Goal: Information Seeking & Learning: Learn about a topic

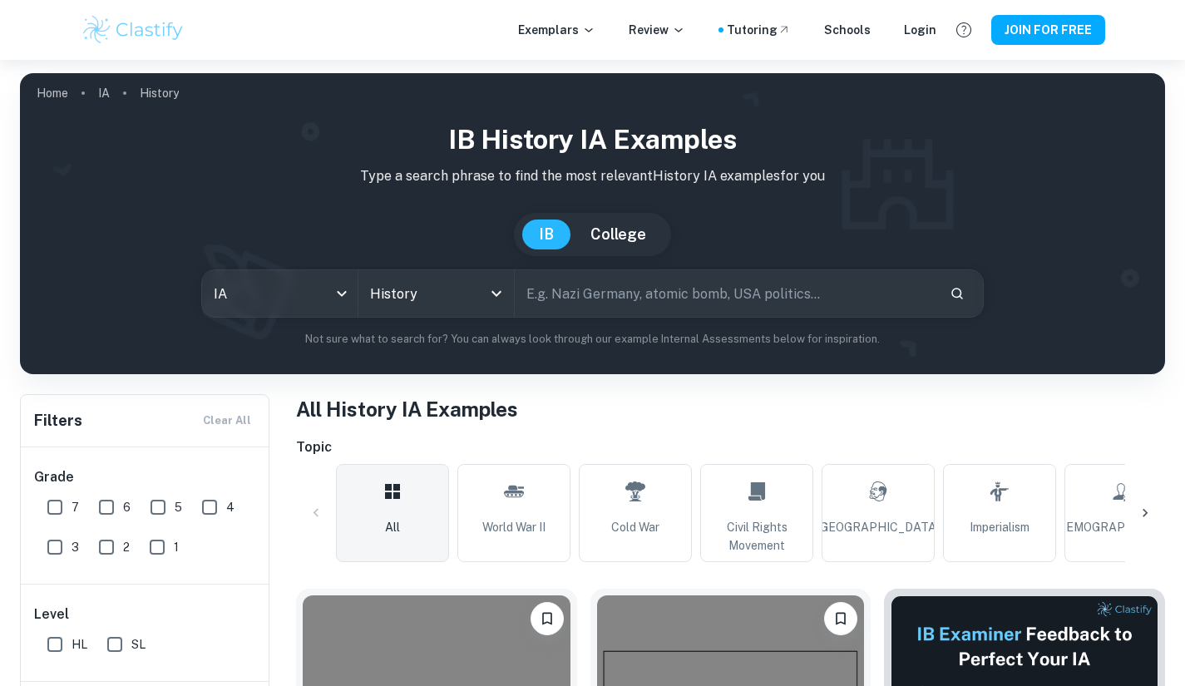
scroll to position [351, 0]
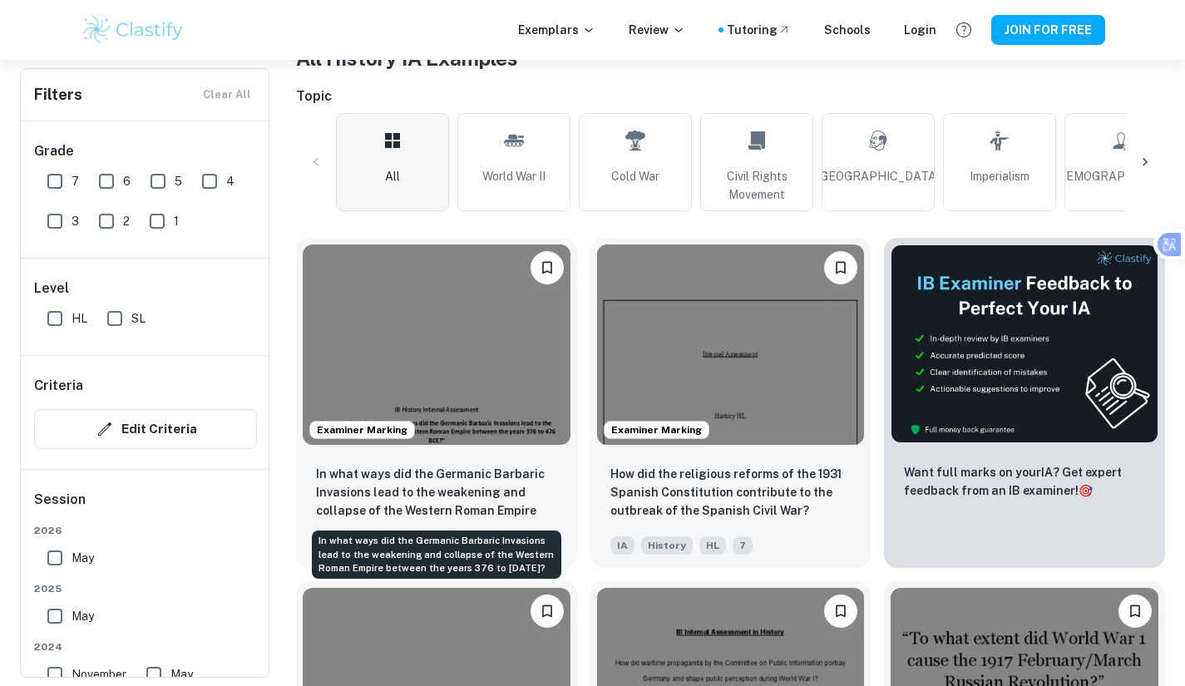
click at [481, 484] on p "In what ways did the Germanic Barbaric Invasions lead to the weakening and coll…" at bounding box center [436, 493] width 241 height 57
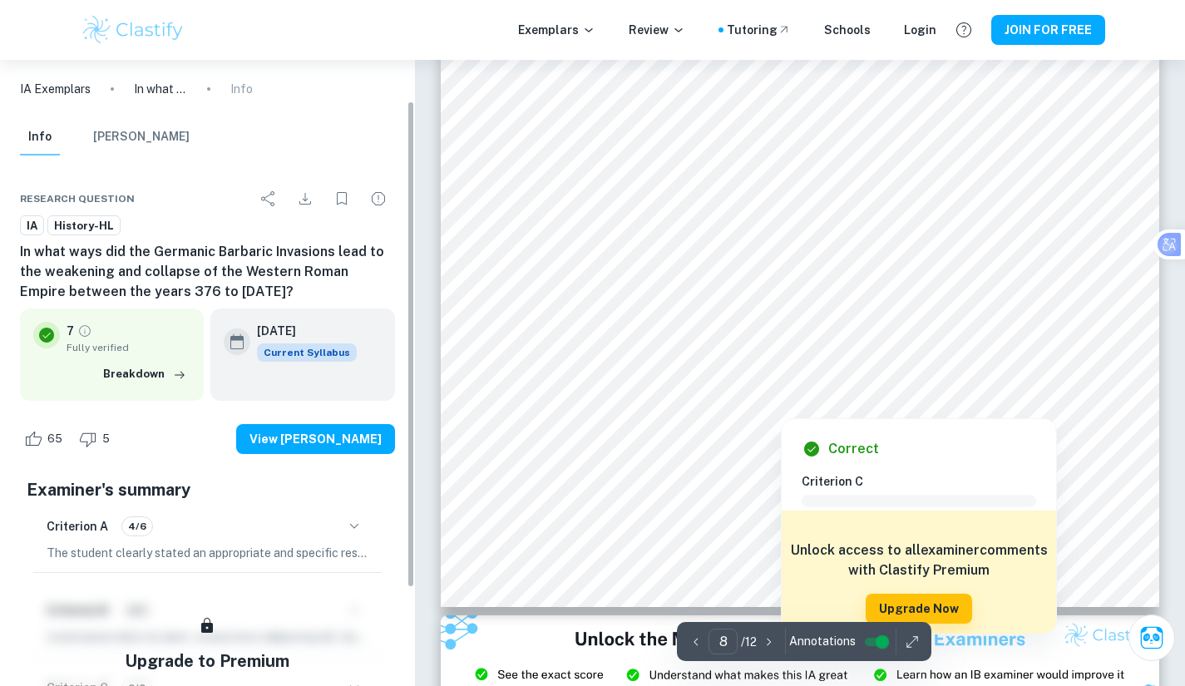
scroll to position [179, 0]
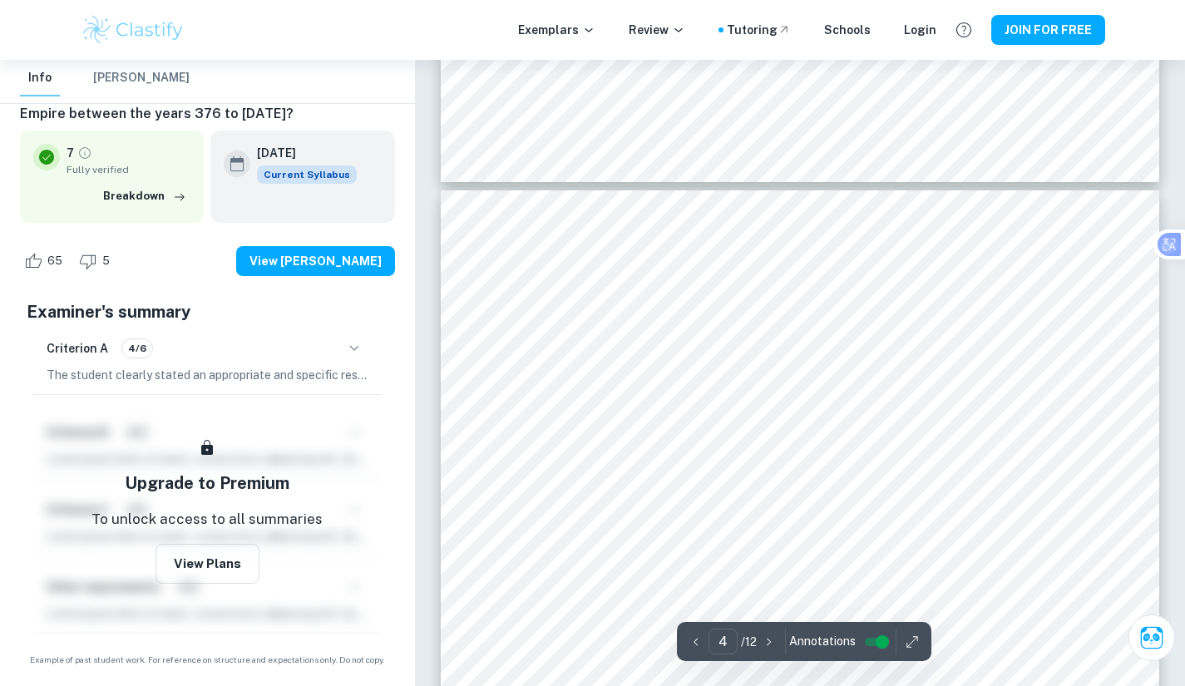
type input "3"
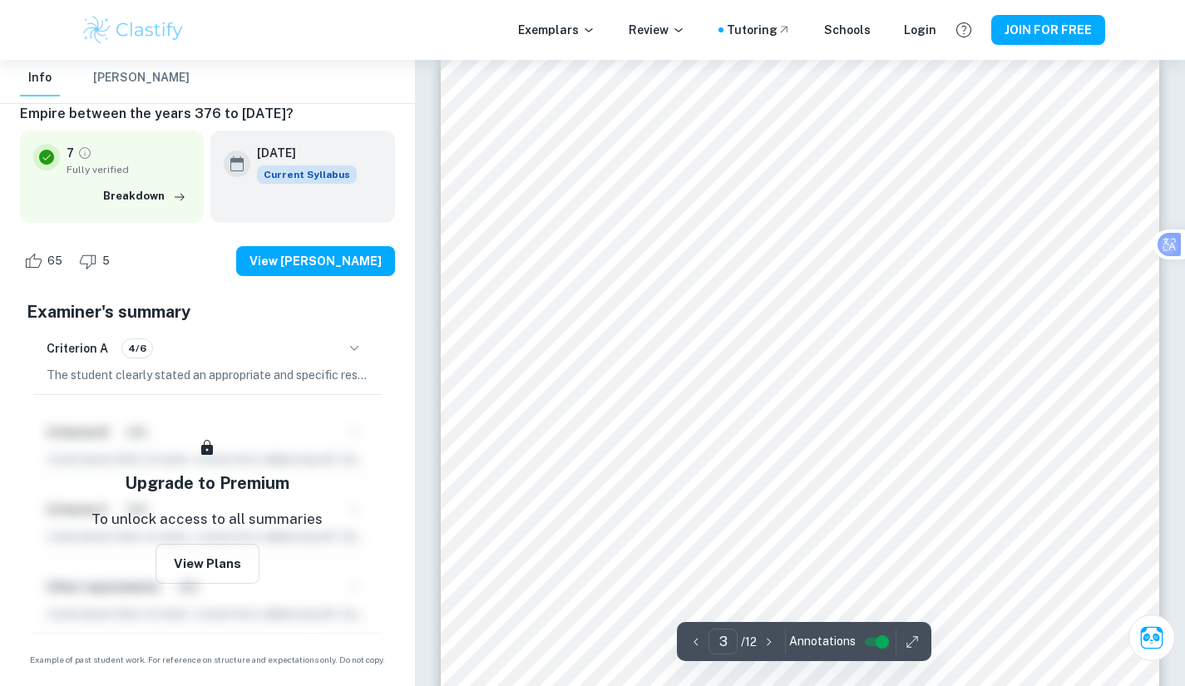
scroll to position [2233, 0]
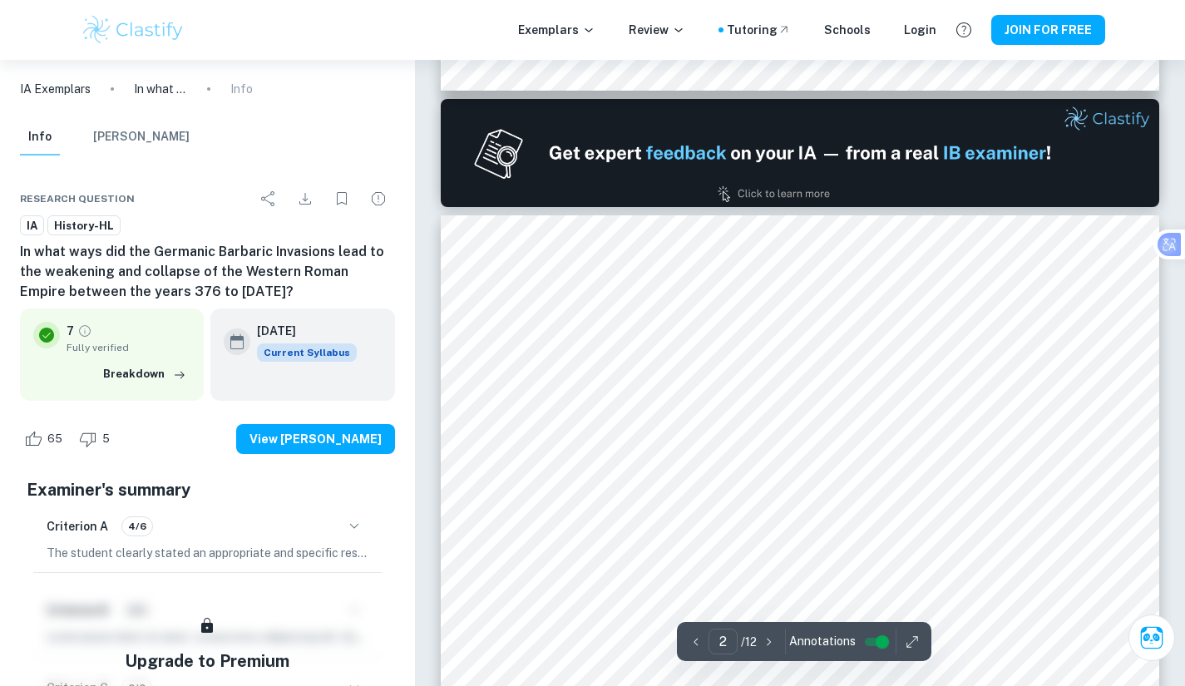
scroll to position [1004, 0]
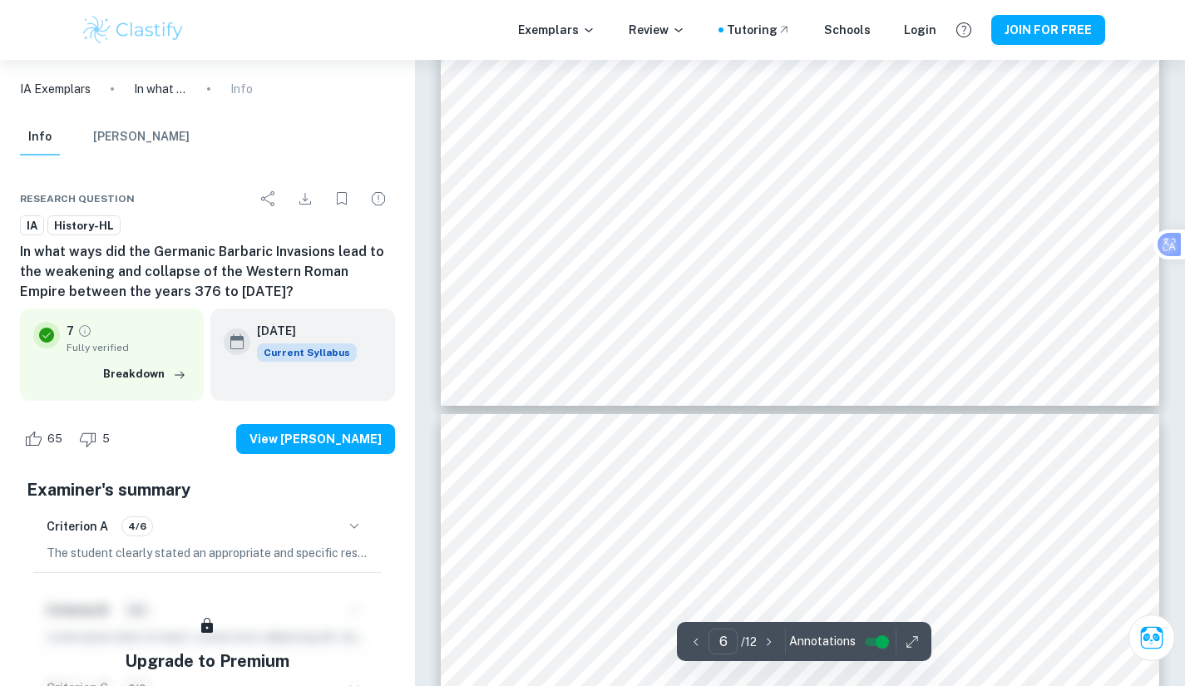
type input "7"
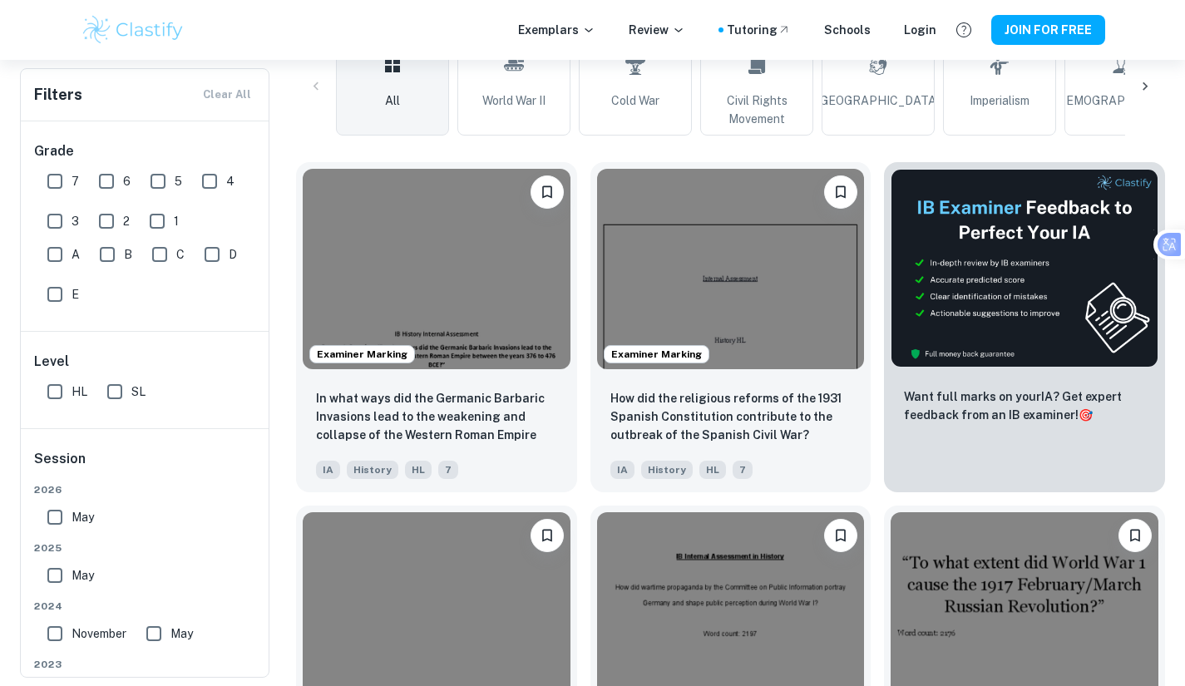
scroll to position [427, 0]
click at [839, 389] on p "How did the religious reforms of the 1931 Spanish Constitution contribute to th…" at bounding box center [730, 416] width 241 height 55
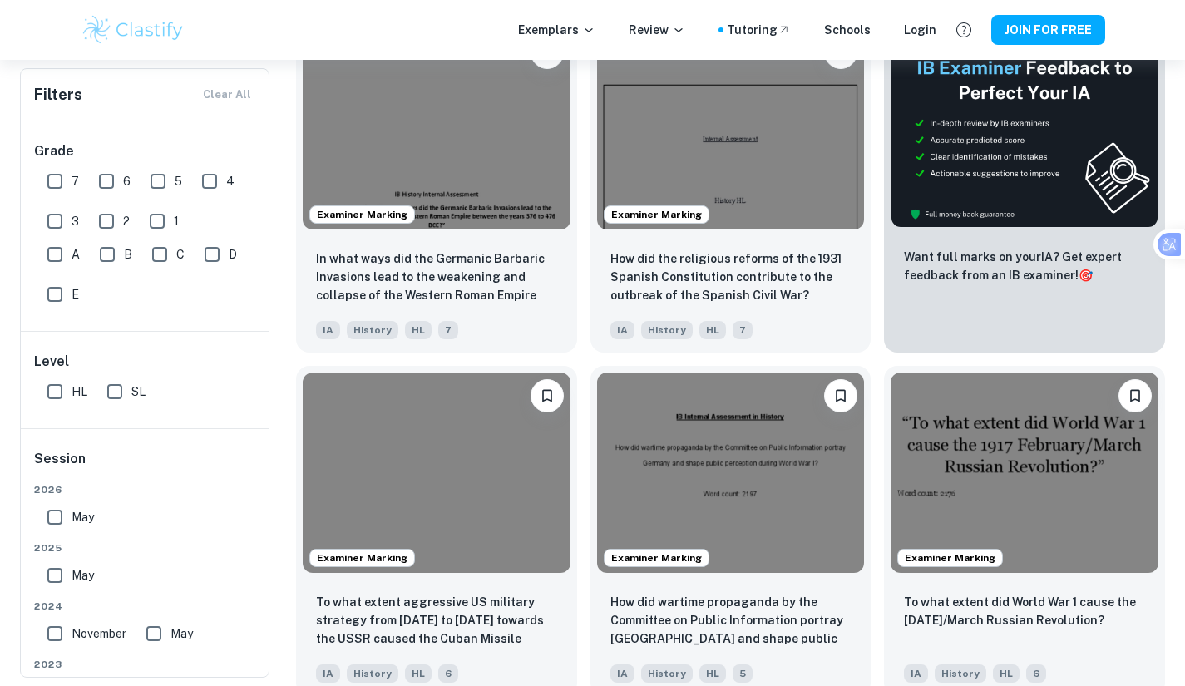
scroll to position [573, 0]
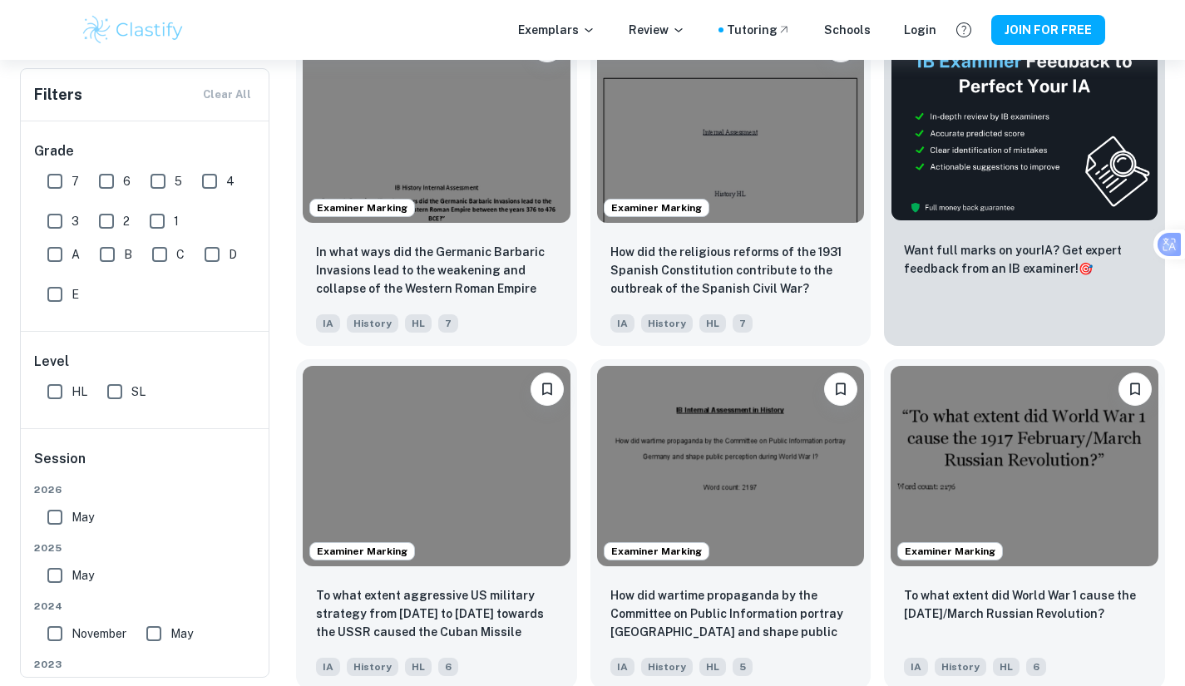
click at [1071, 433] on img at bounding box center [1024, 466] width 268 height 200
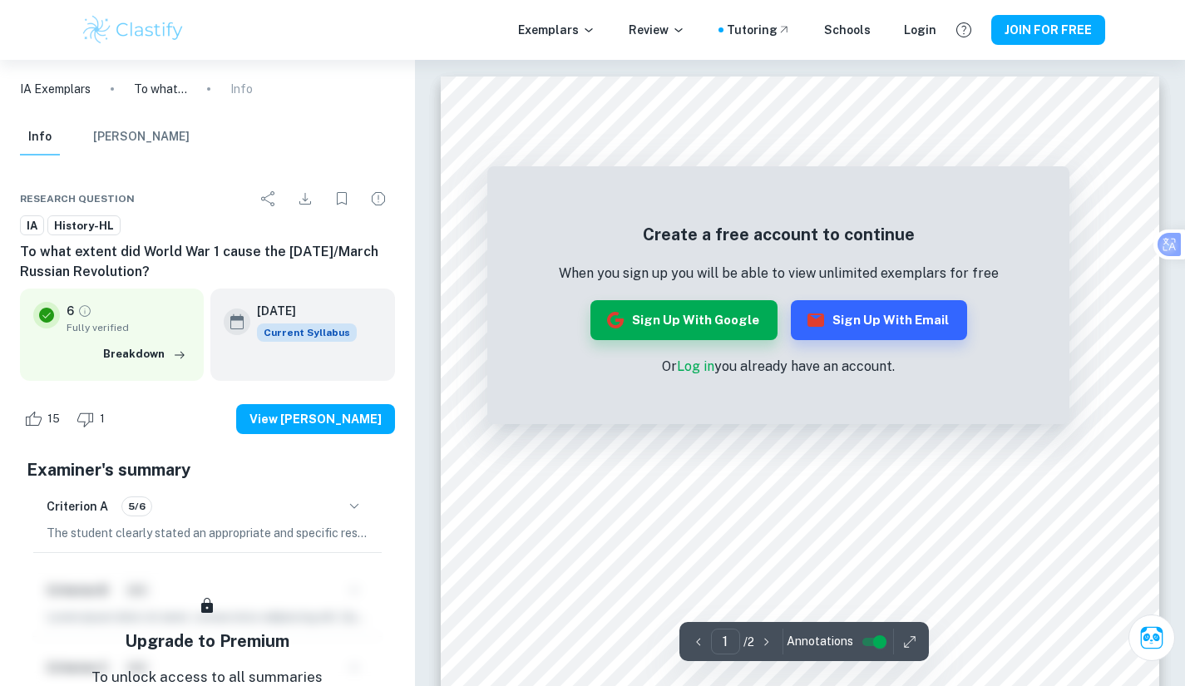
scroll to position [71, 0]
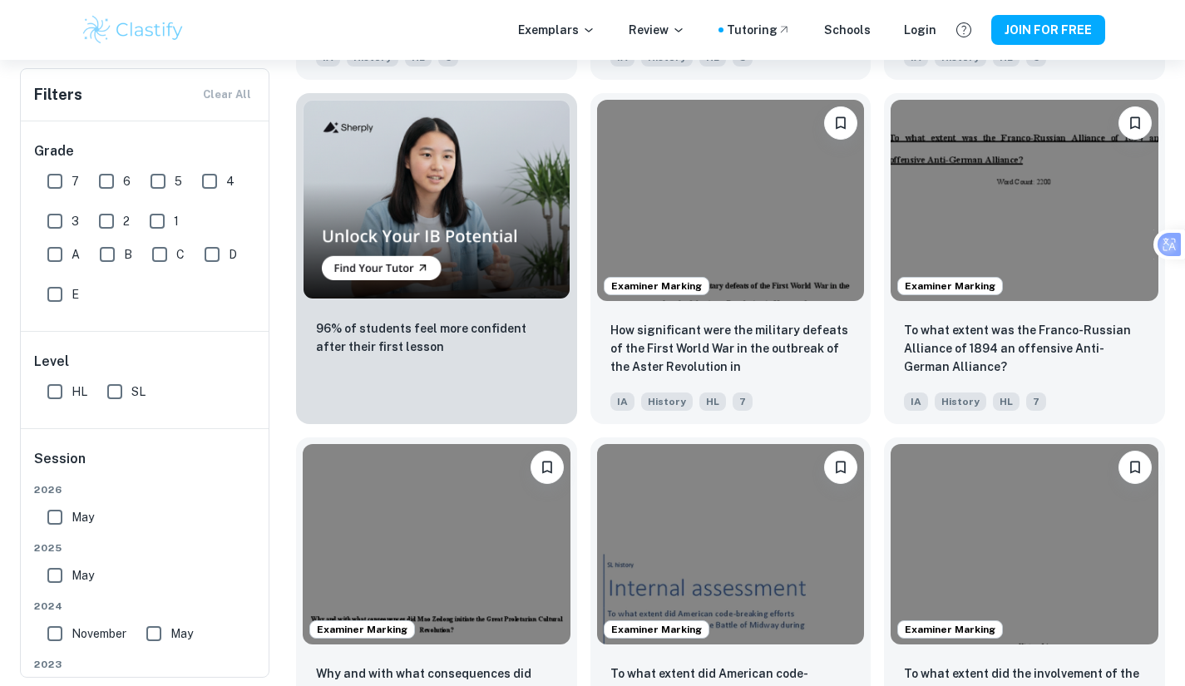
scroll to position [1215, 0]
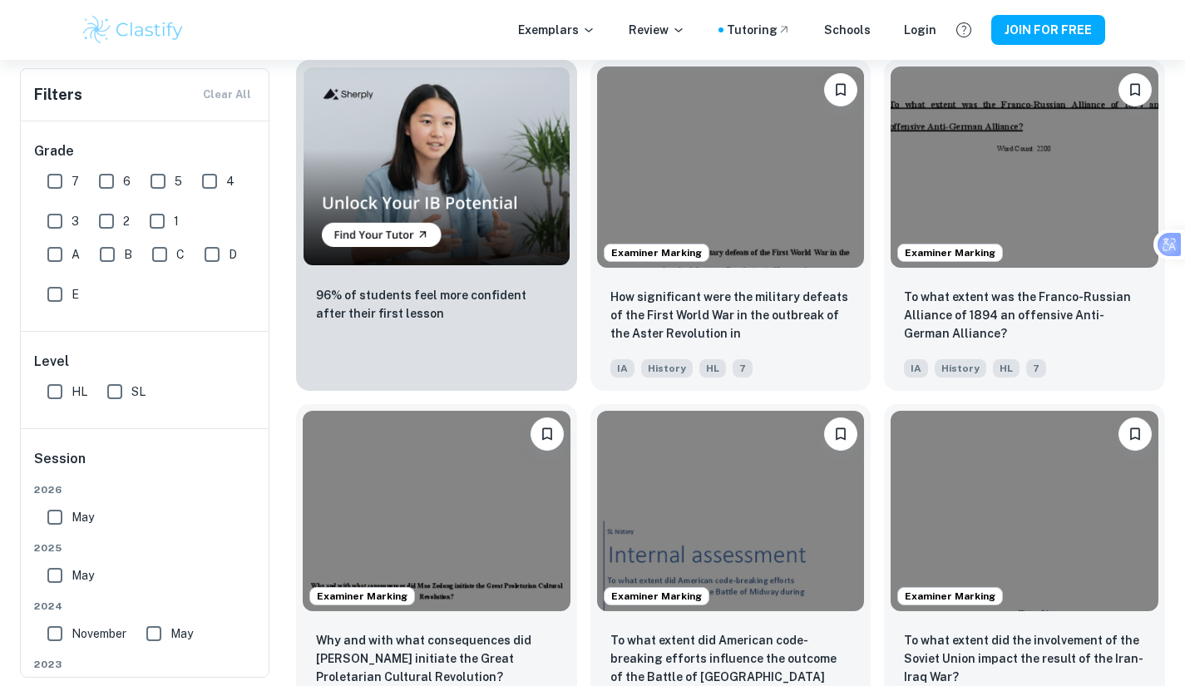
click at [676, 271] on div "Examiner Marking" at bounding box center [730, 167] width 281 height 214
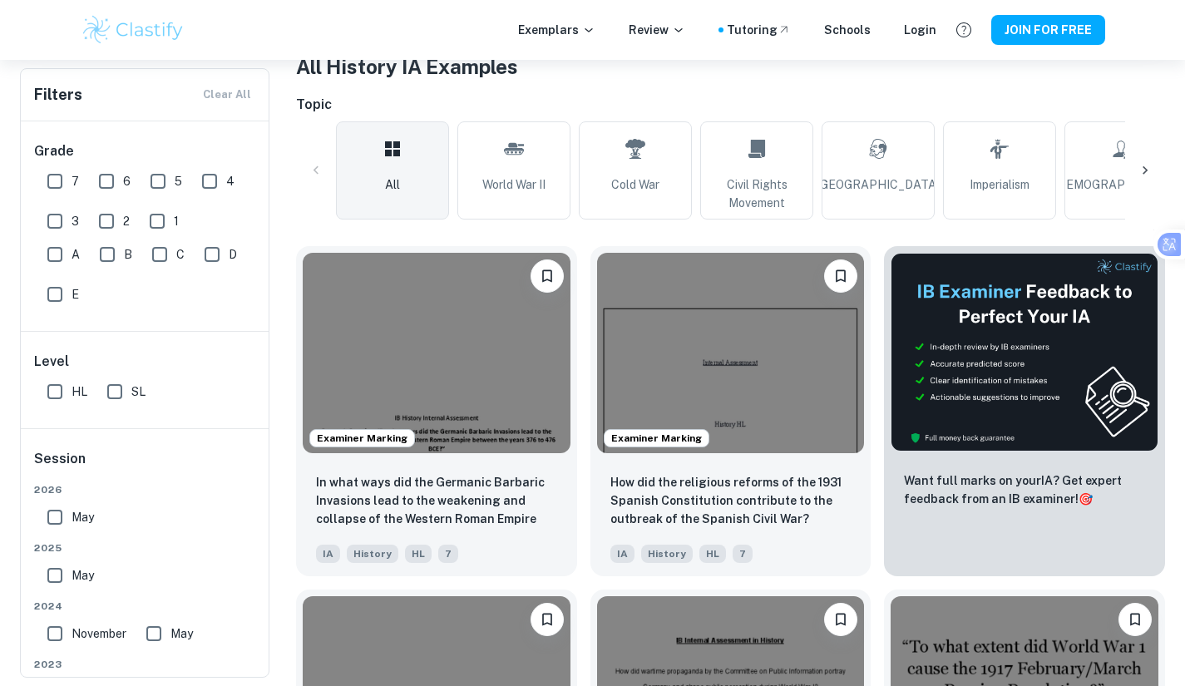
scroll to position [343, 0]
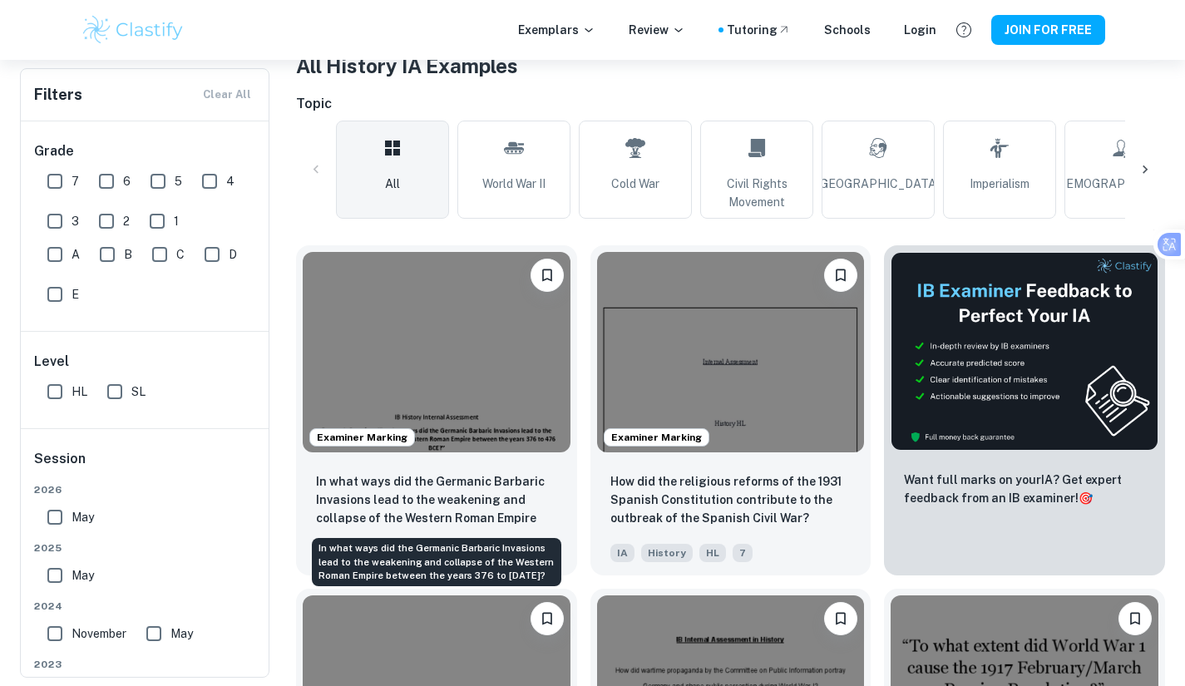
click at [461, 499] on p "In what ways did the Germanic Barbaric Invasions lead to the weakening and coll…" at bounding box center [436, 500] width 241 height 57
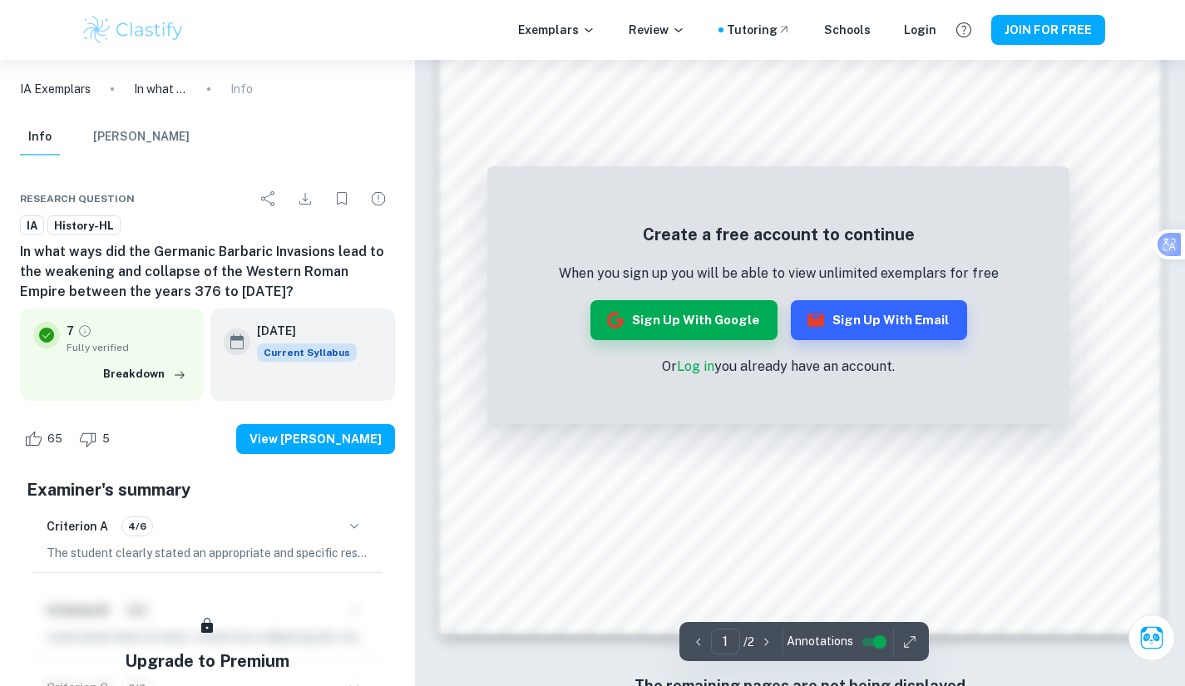
scroll to position [1546, 0]
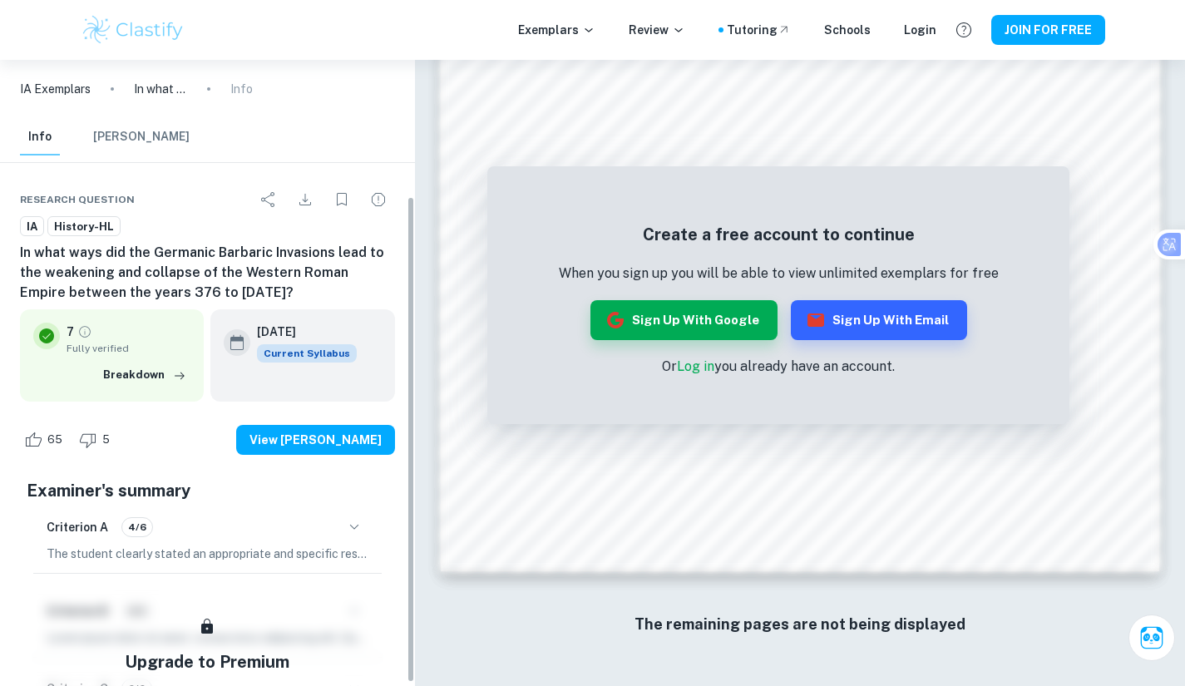
scroll to position [179, 0]
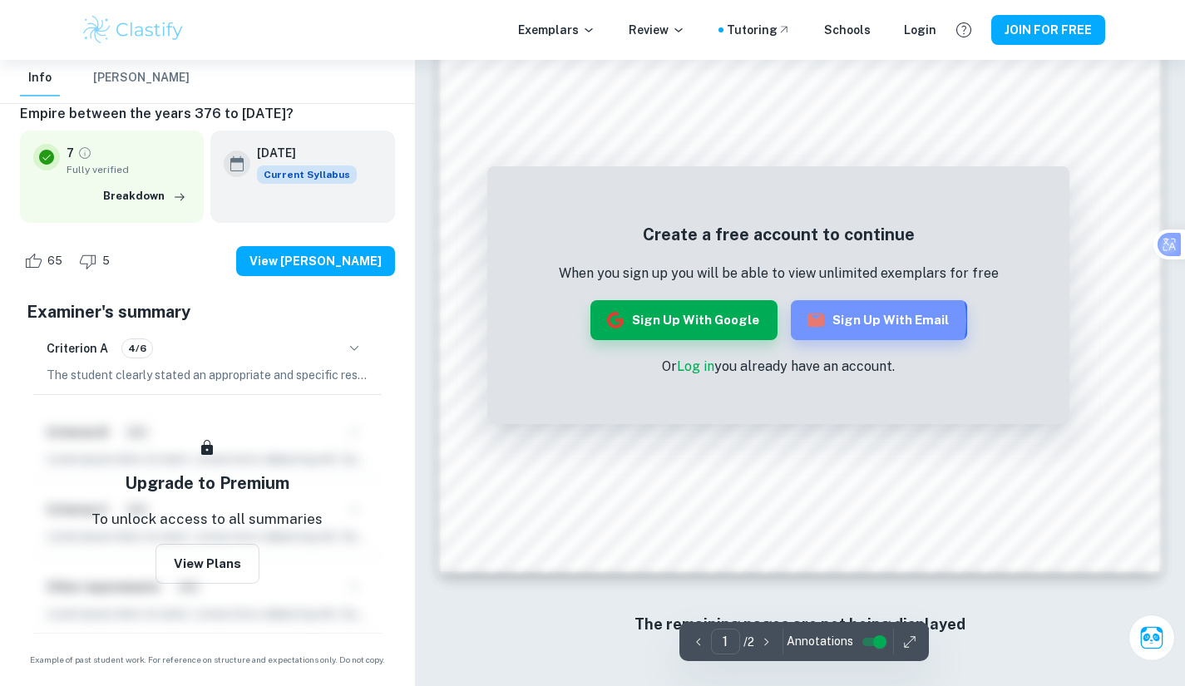
click at [865, 320] on button "Sign up with Email" at bounding box center [879, 320] width 176 height 40
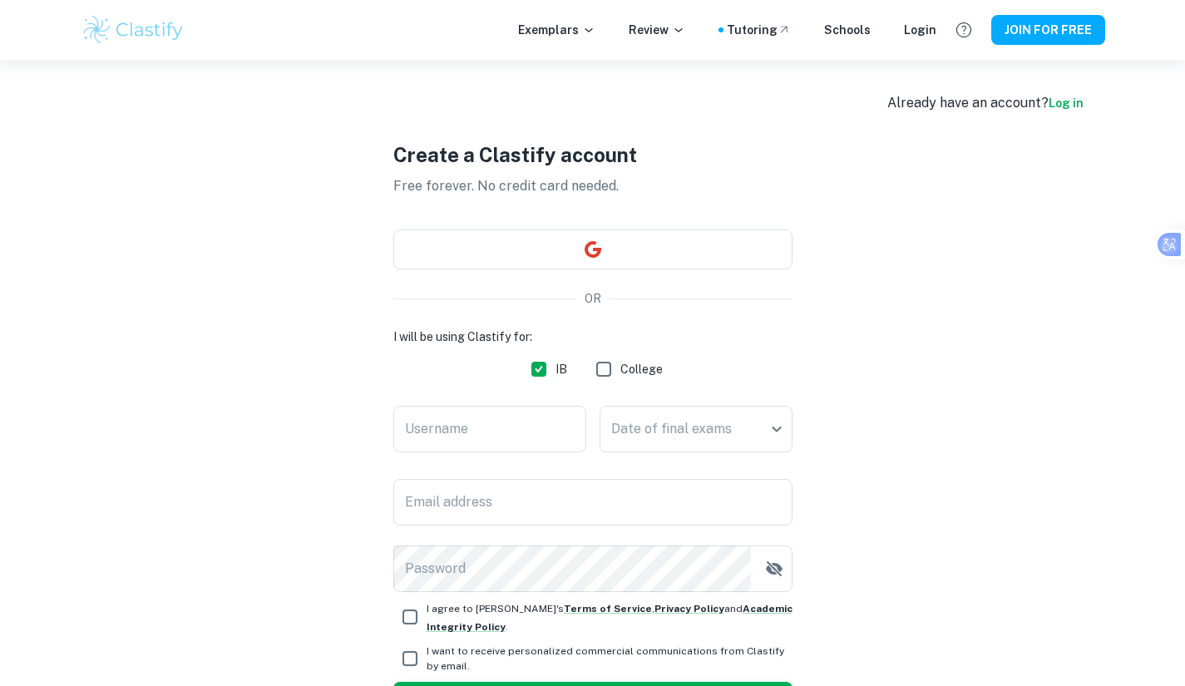
click at [520, 411] on input "Username" at bounding box center [489, 429] width 193 height 47
type input "fdzdfzg"
click at [643, 425] on body "We value your privacy We use cookies to enhance your browsing experience, serve…" at bounding box center [592, 403] width 1185 height 686
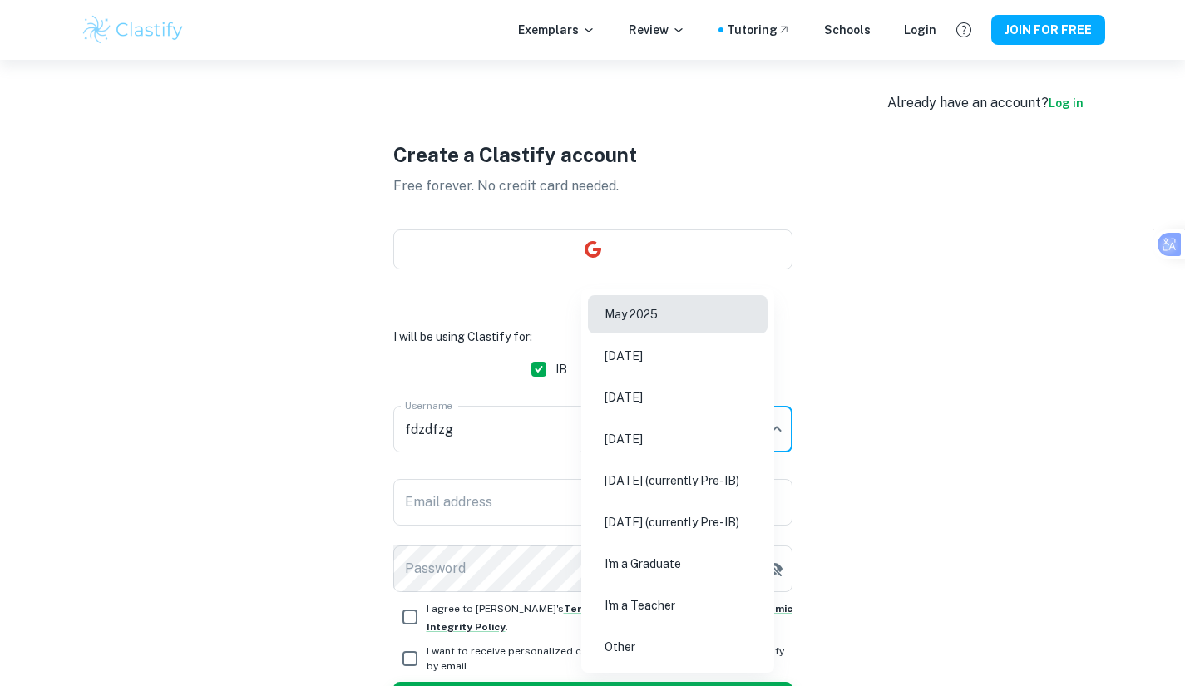
click at [654, 397] on li "May 2026" at bounding box center [678, 397] width 180 height 38
type input "M26"
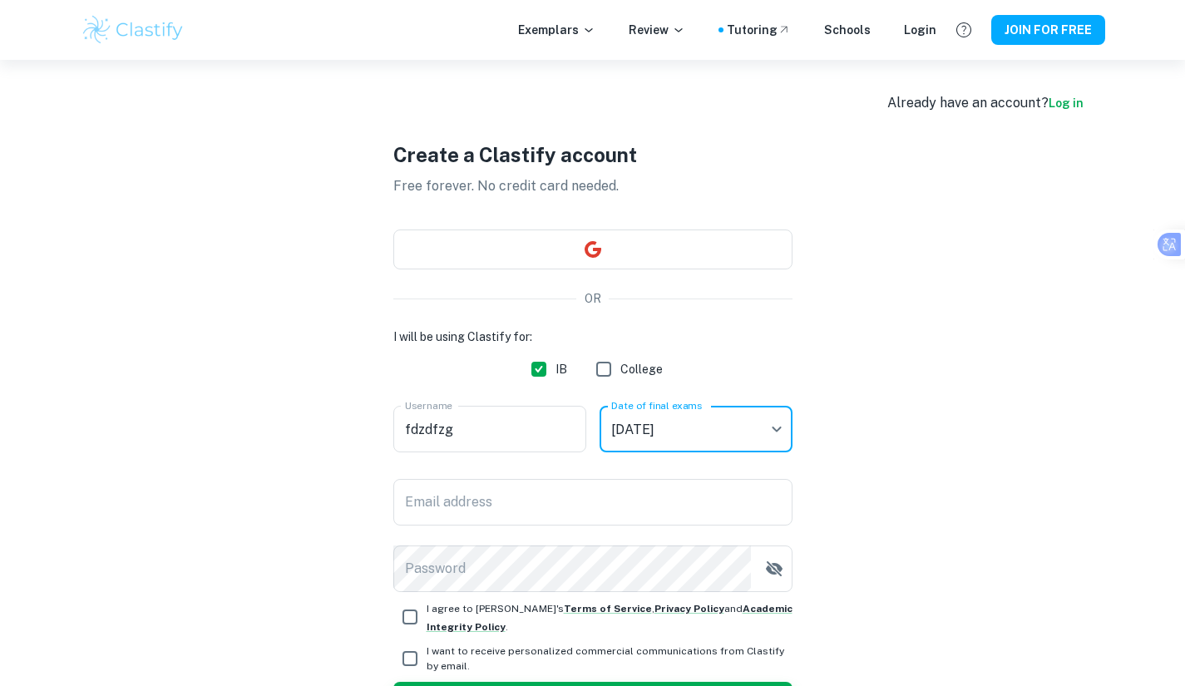
click at [515, 486] on input "Email address" at bounding box center [592, 502] width 399 height 47
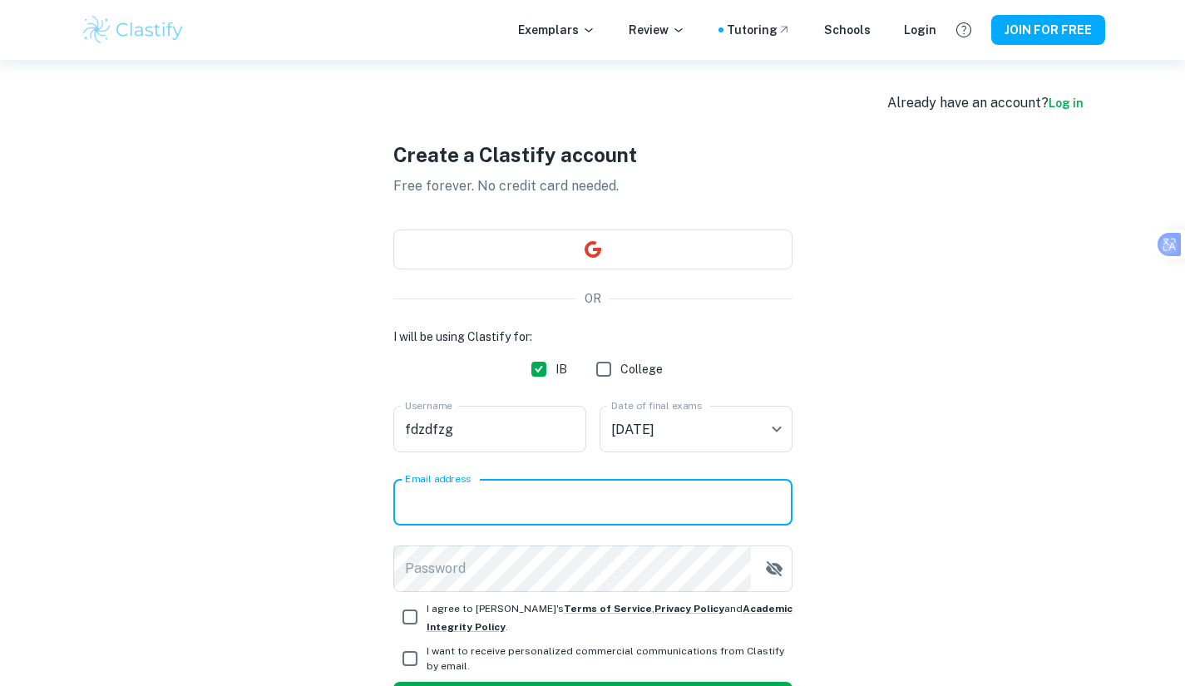
type input "alexander.guan26@stu.dulwich.org"
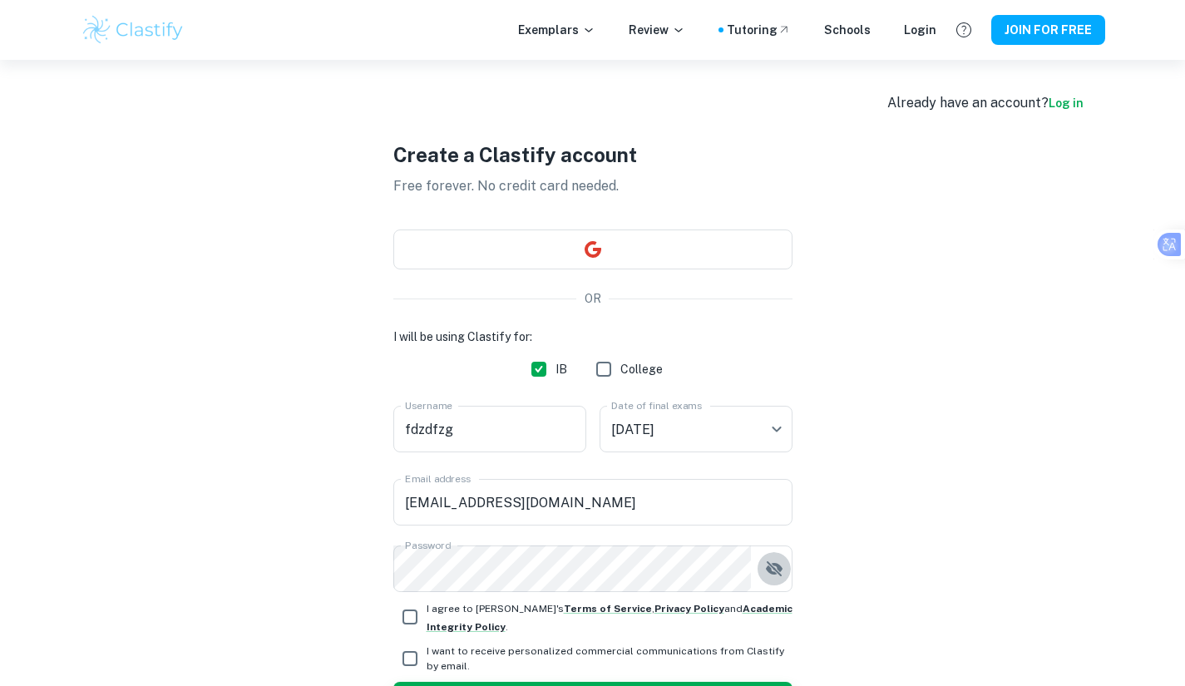
click at [417, 617] on input "I agree to Clastify's Terms of Service , Privacy Policy and Academic Integrity …" at bounding box center [409, 616] width 33 height 33
checkbox input "true"
click at [410, 651] on input "I want to receive personalized commercial communications from Clastify by email." at bounding box center [409, 658] width 33 height 33
checkbox input "true"
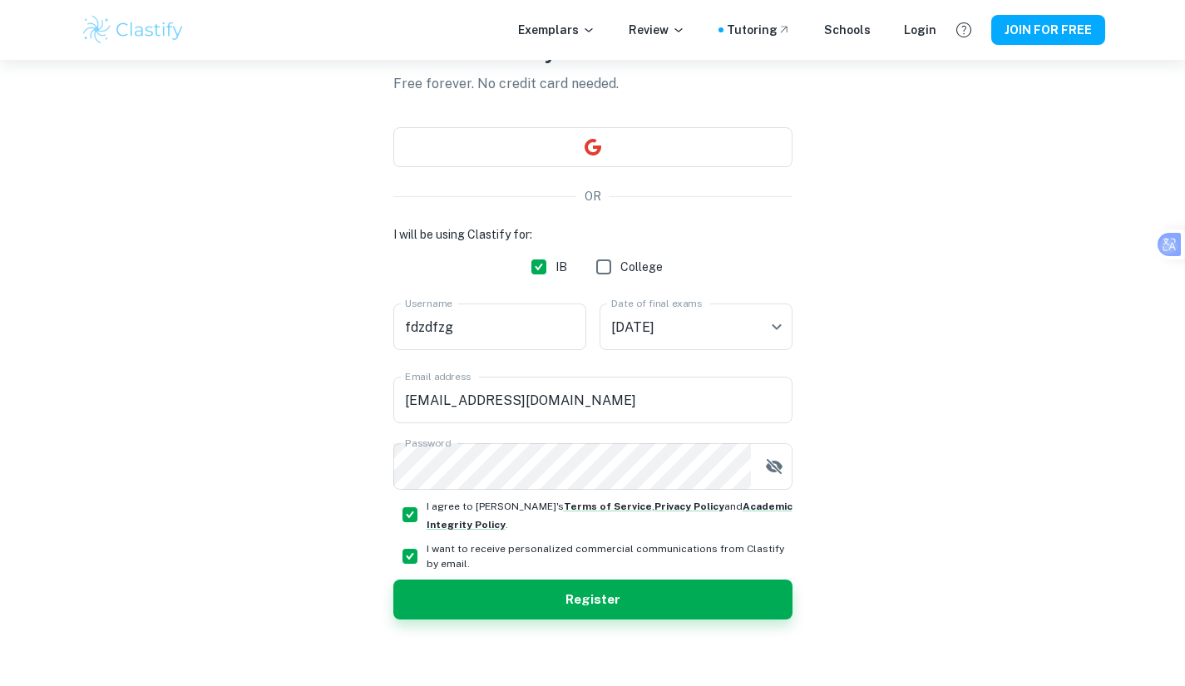
scroll to position [103, 0]
click at [457, 599] on button "Register" at bounding box center [592, 599] width 399 height 40
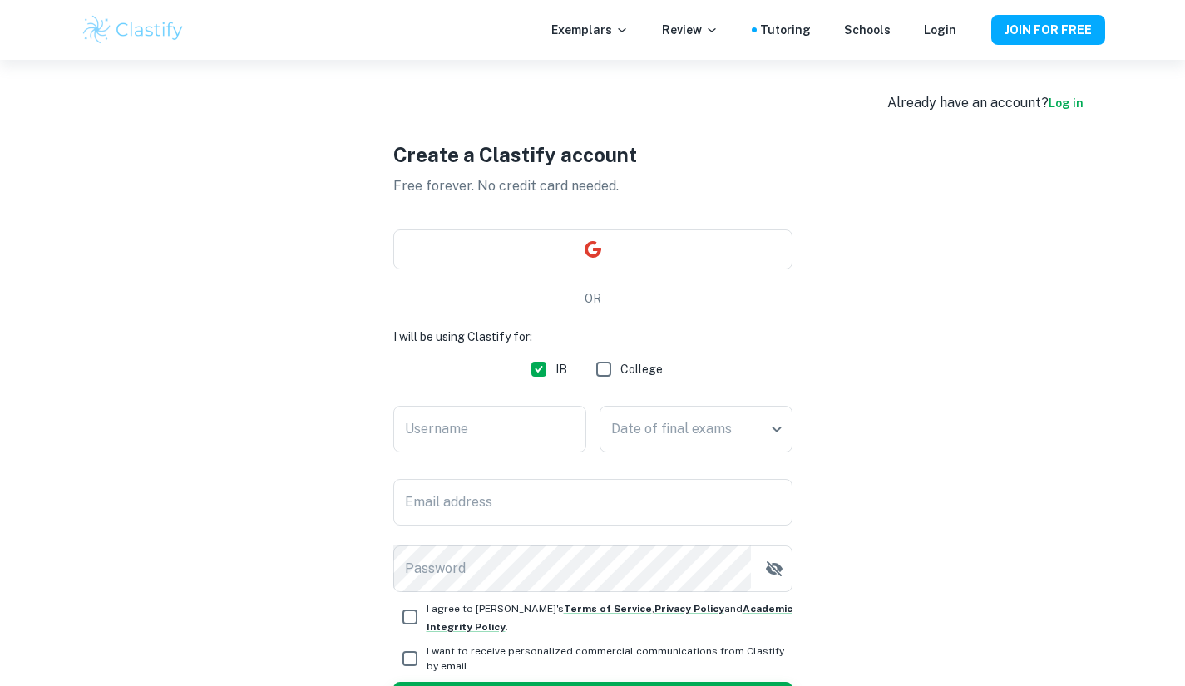
scroll to position [60, 0]
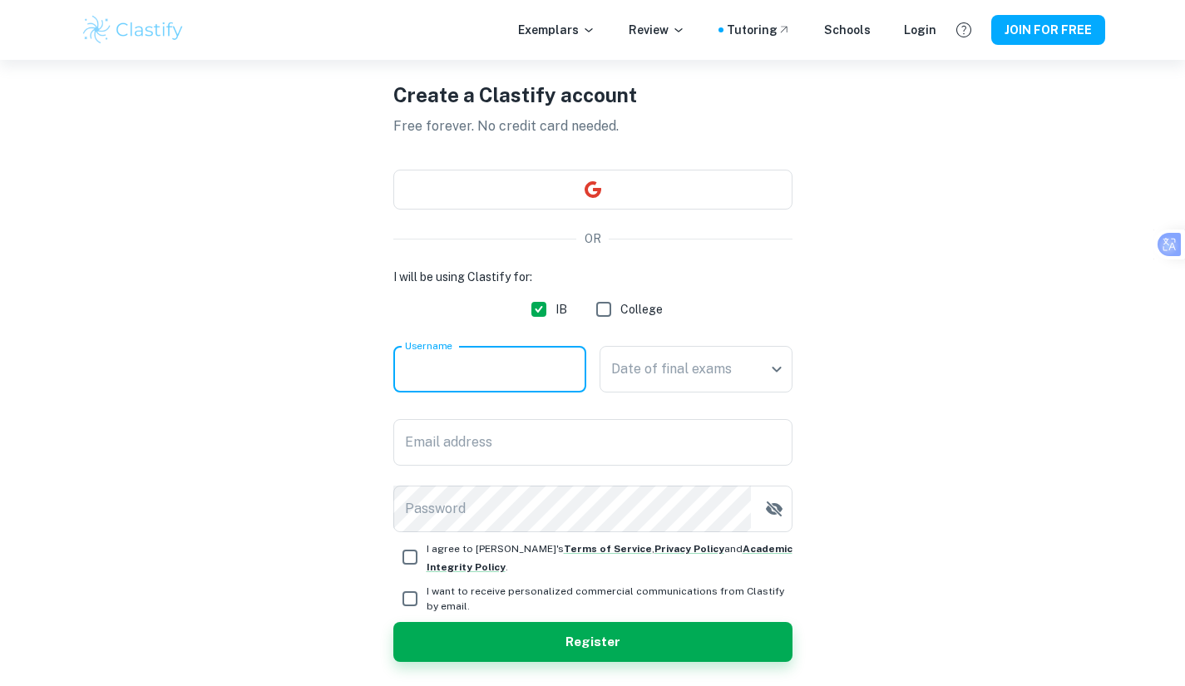
click at [536, 364] on input "Username" at bounding box center [489, 369] width 193 height 47
type input "dzfh"
click at [683, 366] on body "We value your privacy We use cookies to enhance your browsing experience, serve…" at bounding box center [592, 343] width 1185 height 686
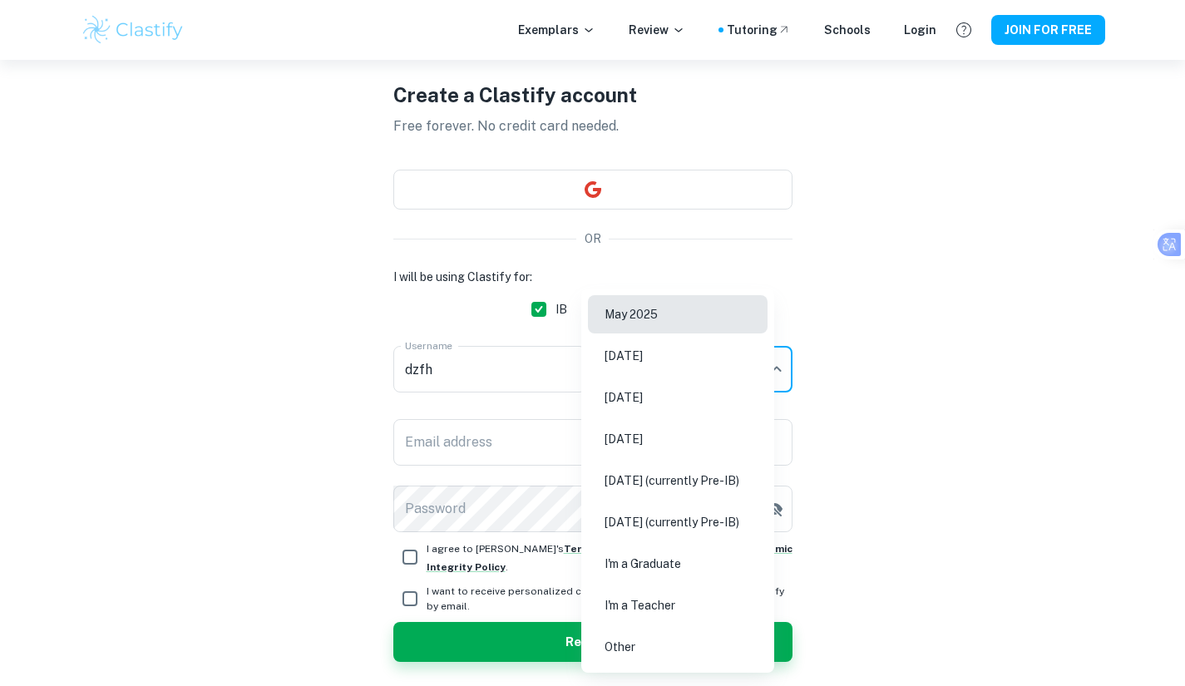
click at [660, 387] on li "May 2026" at bounding box center [678, 397] width 180 height 38
type input "M26"
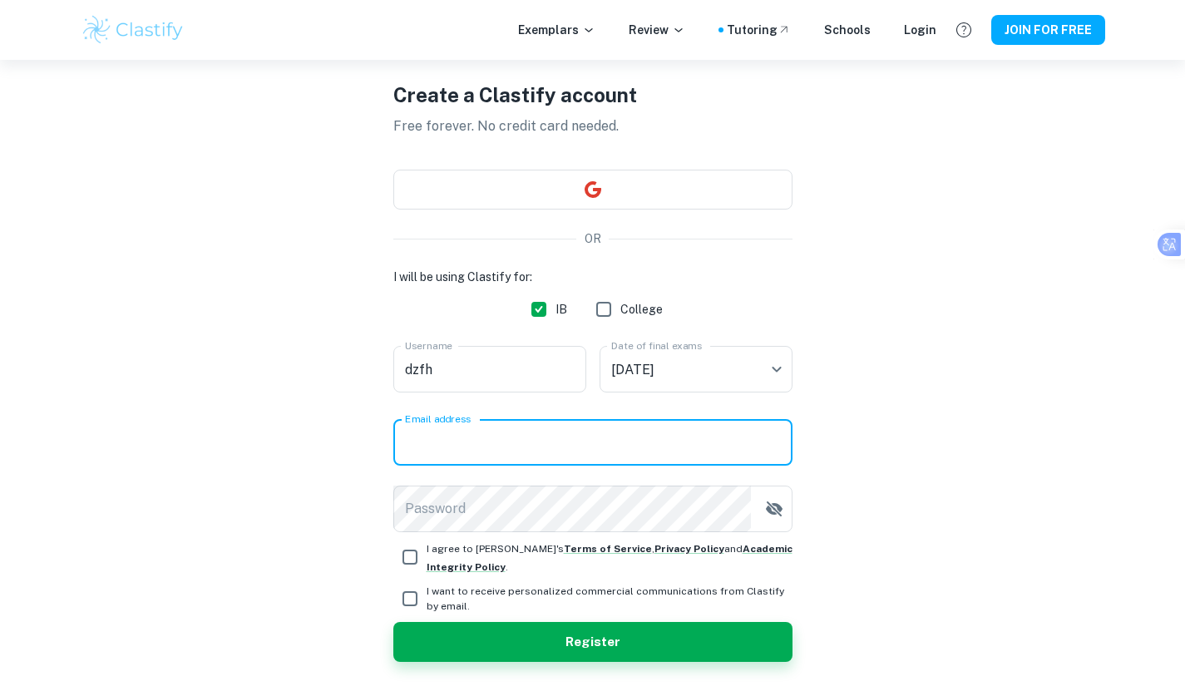
click at [570, 431] on input "Email address" at bounding box center [592, 442] width 399 height 47
type input "alexander.guan26@stu.dulwich.org"
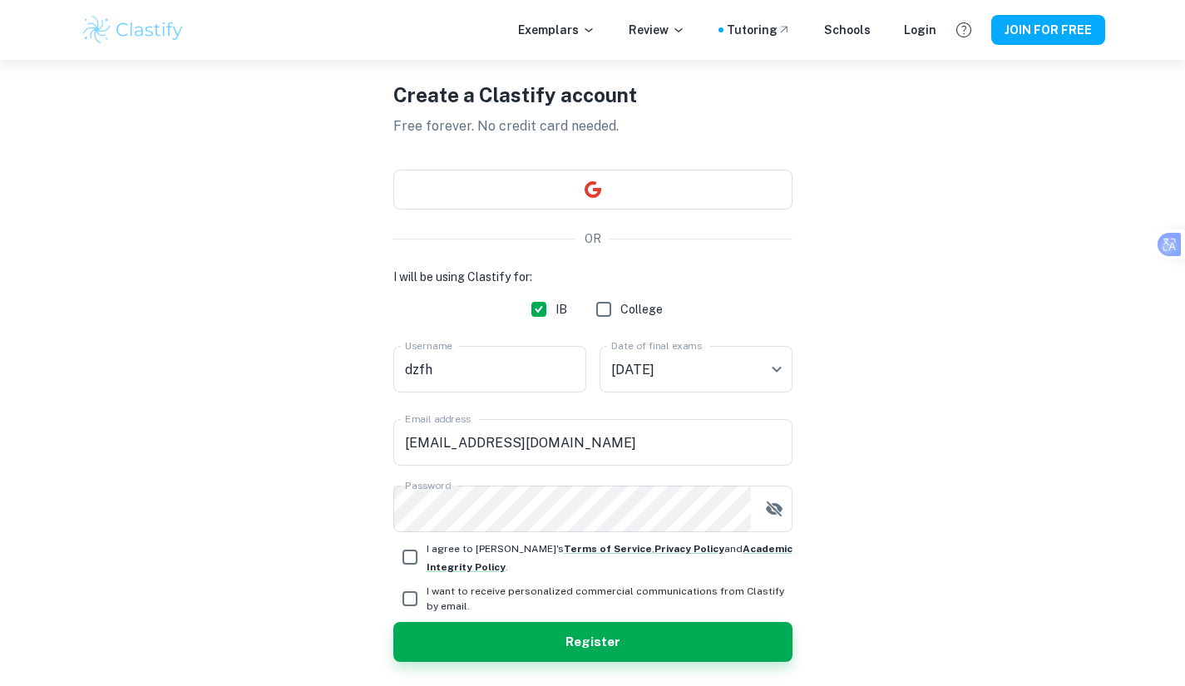
click at [493, 550] on span "I agree to Clastify's Terms of Service , Privacy Policy and Academic Integrity …" at bounding box center [610, 558] width 366 height 30
click at [427, 550] on input "I agree to Clastify's Terms of Service , Privacy Policy and Academic Integrity …" at bounding box center [409, 556] width 33 height 33
checkbox input "true"
click at [480, 603] on span "I want to receive personalized commercial communications from Clastify by email." at bounding box center [610, 599] width 366 height 30
click at [427, 603] on input "I want to receive personalized commercial communications from Clastify by email." at bounding box center [409, 598] width 33 height 33
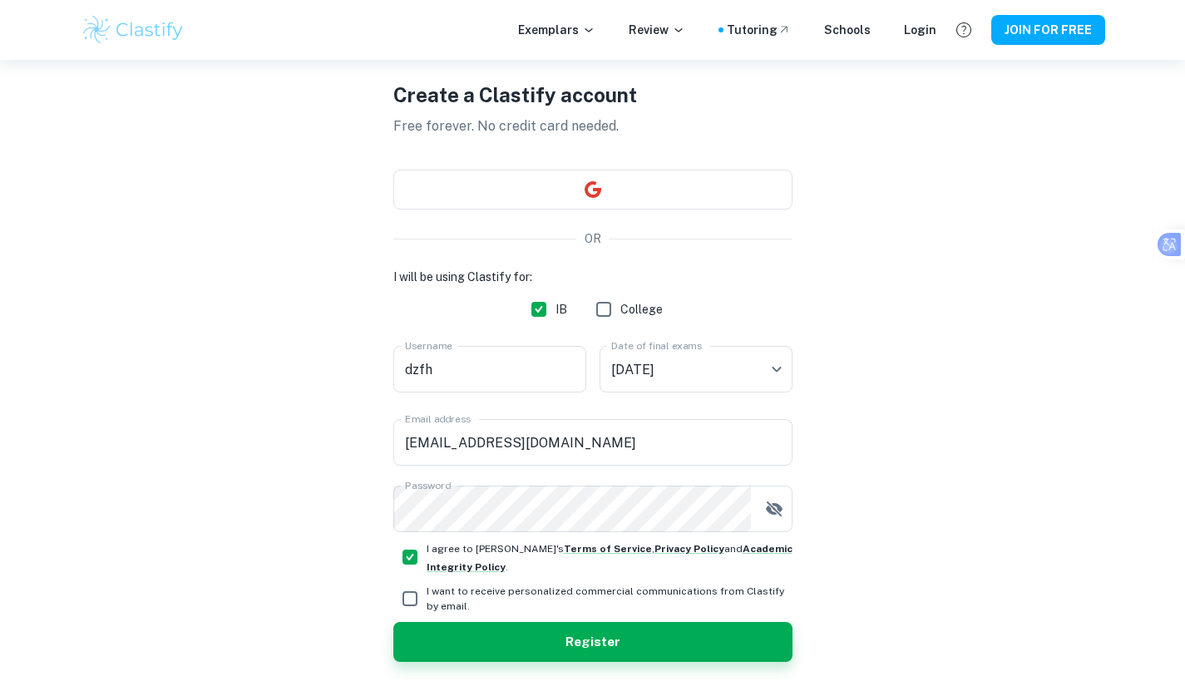
checkbox input "true"
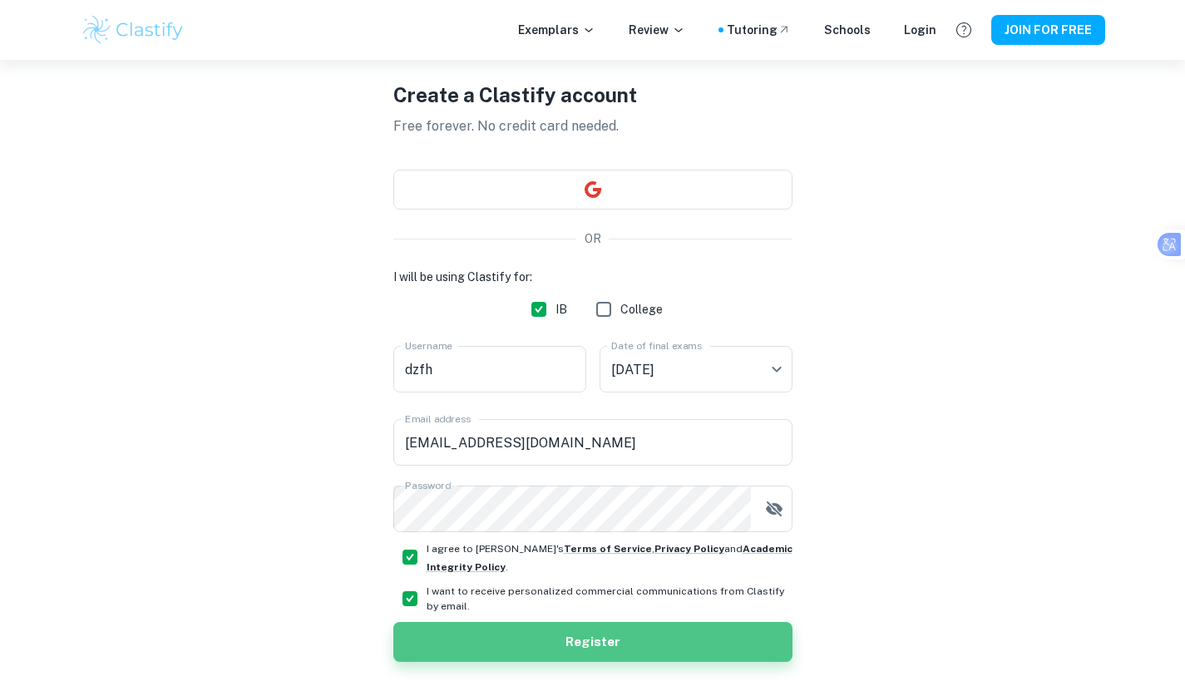
click at [536, 635] on button "Register" at bounding box center [592, 642] width 399 height 40
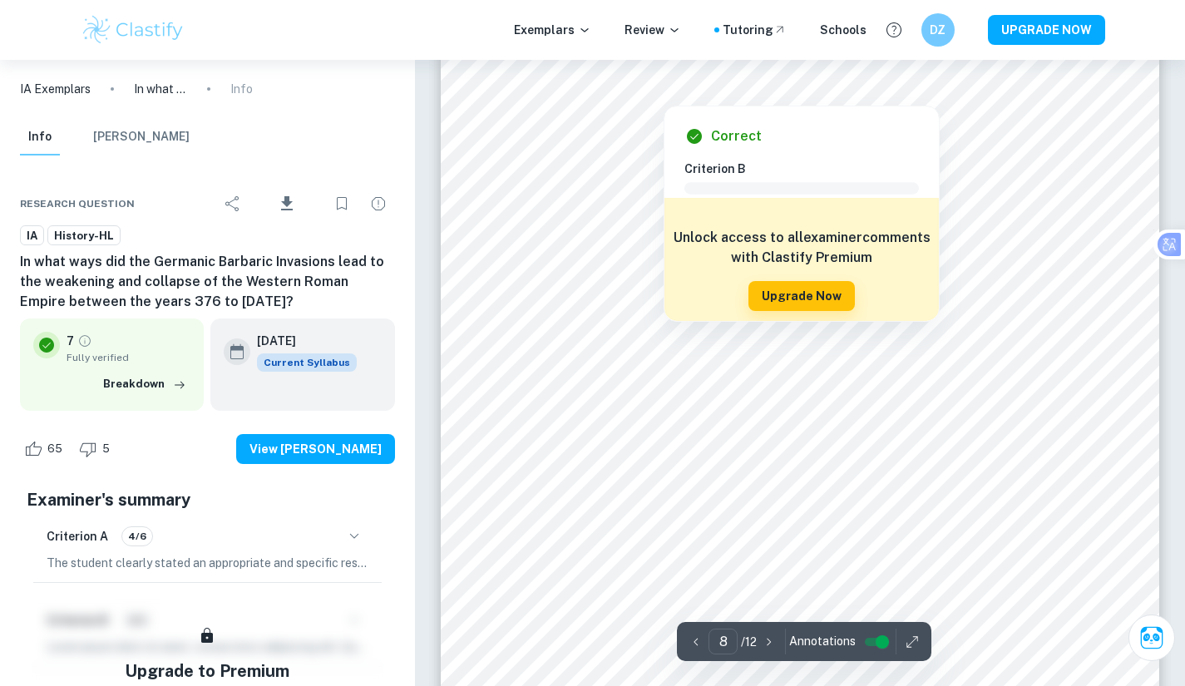
scroll to position [7781, 0]
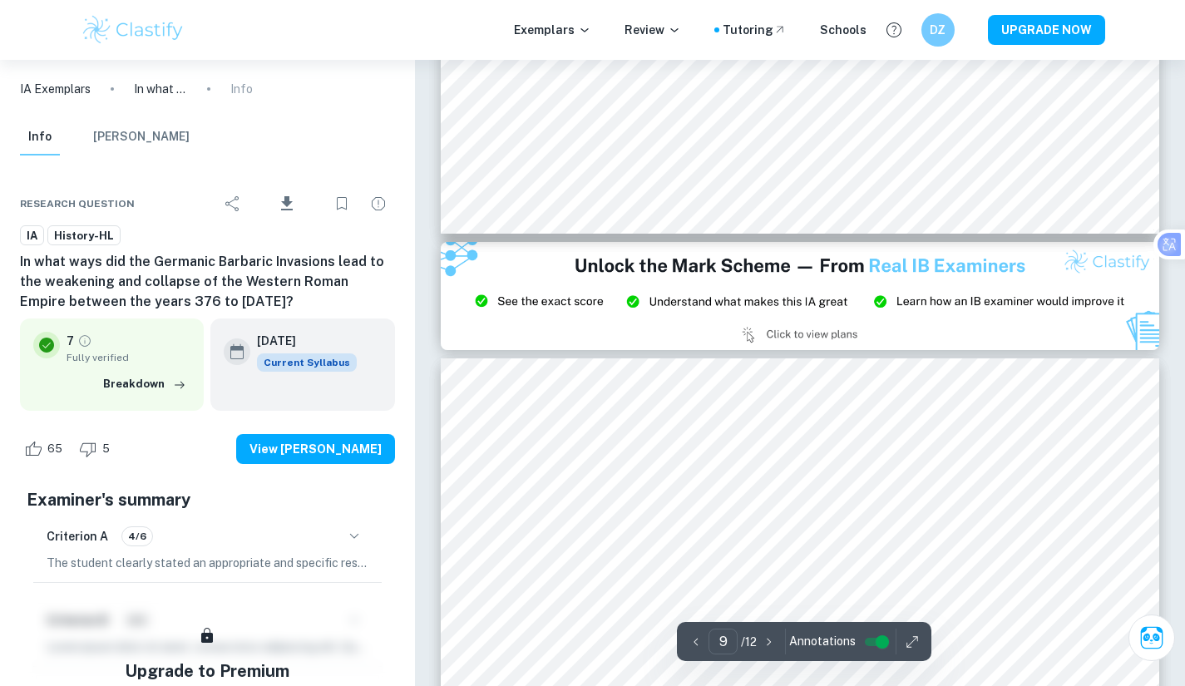
type input "8"
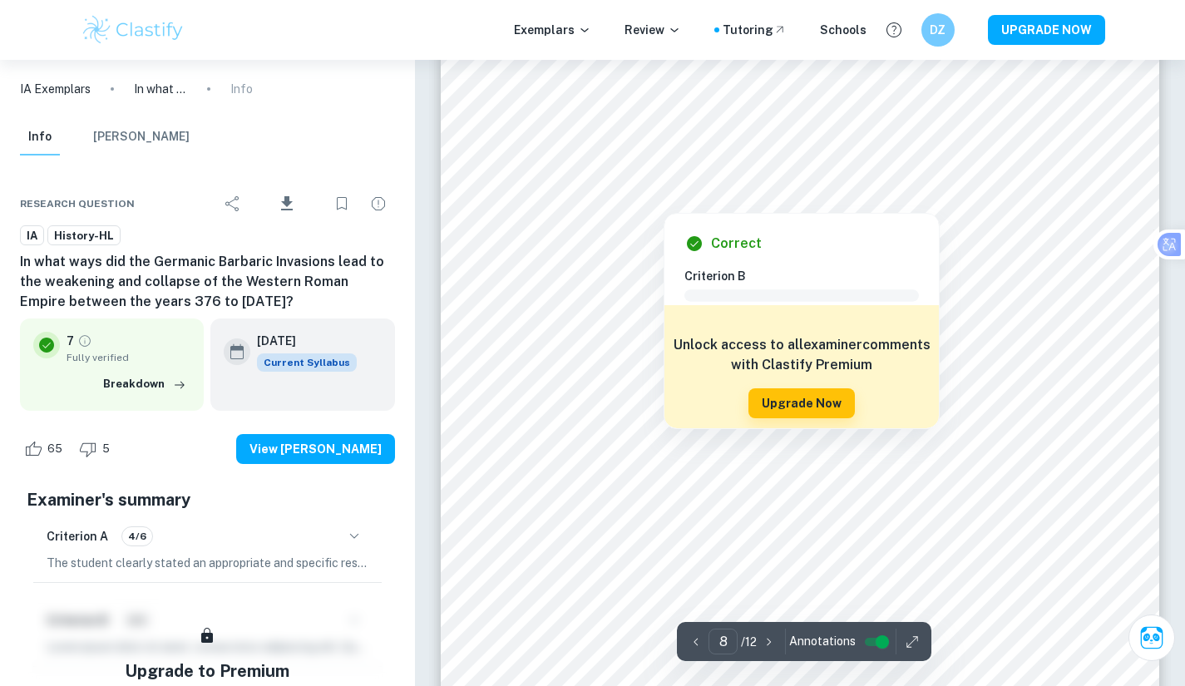
scroll to position [7666, 0]
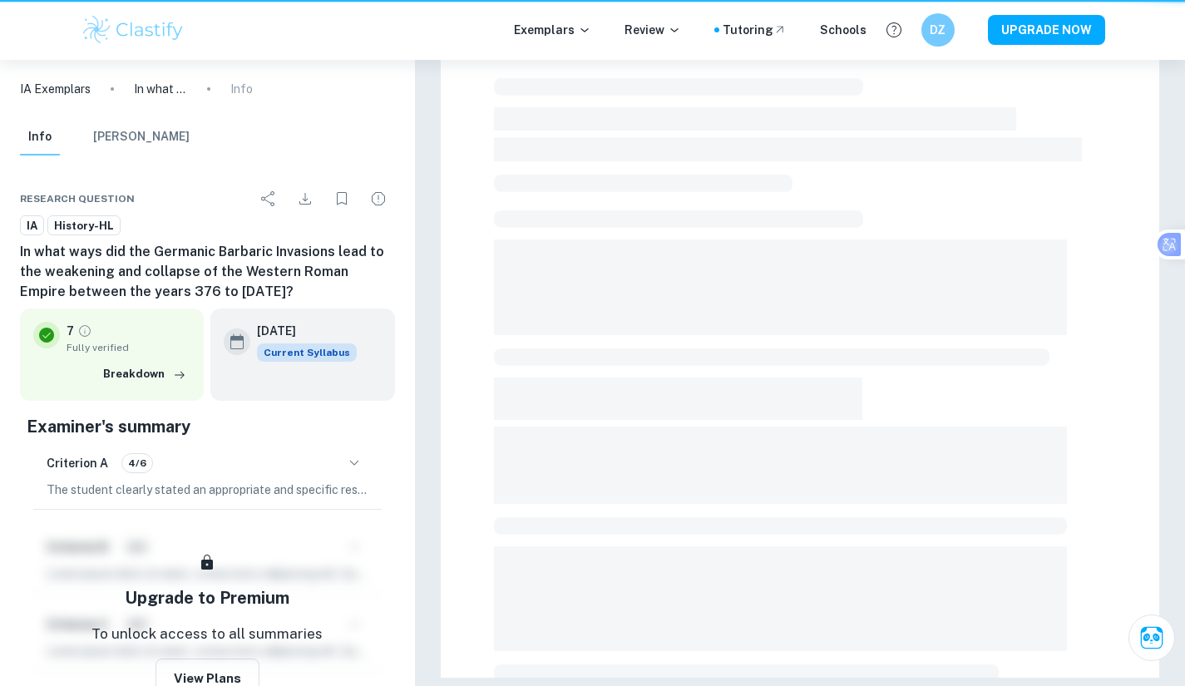
scroll to position [60, 0]
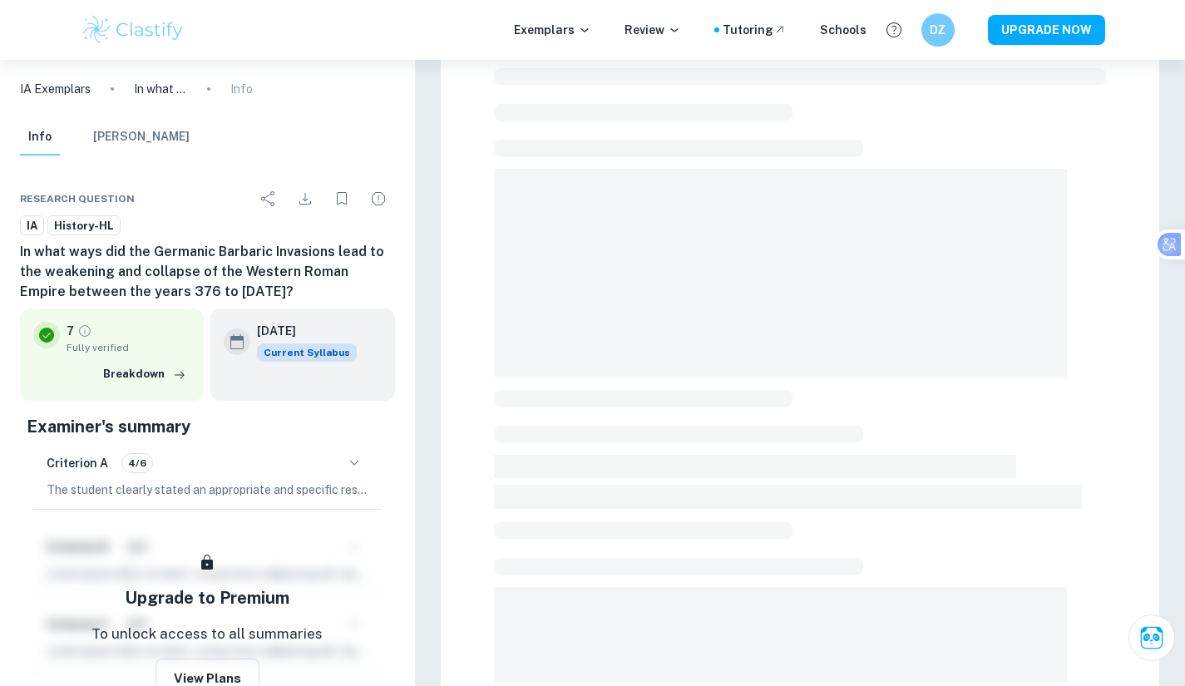
click at [130, 50] on div "Exemplars Review Tutoring Schools DZ UPGRADE NOW" at bounding box center [592, 30] width 1185 height 60
click at [116, 30] on img at bounding box center [134, 29] width 106 height 33
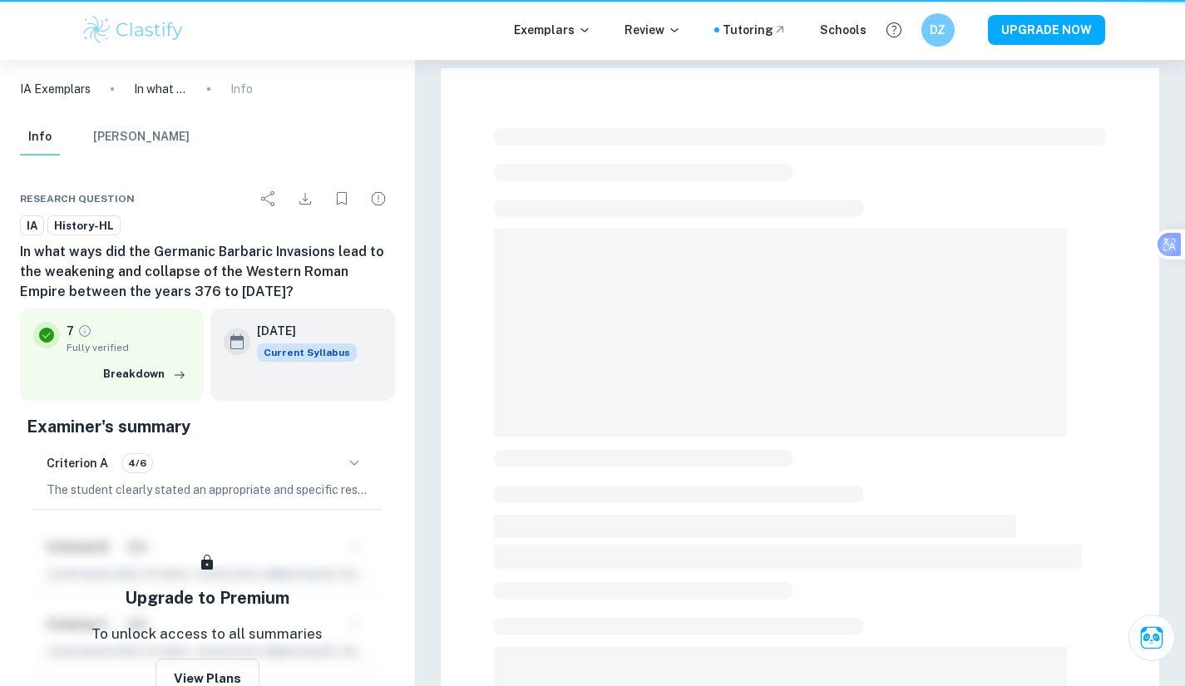
scroll to position [60, 0]
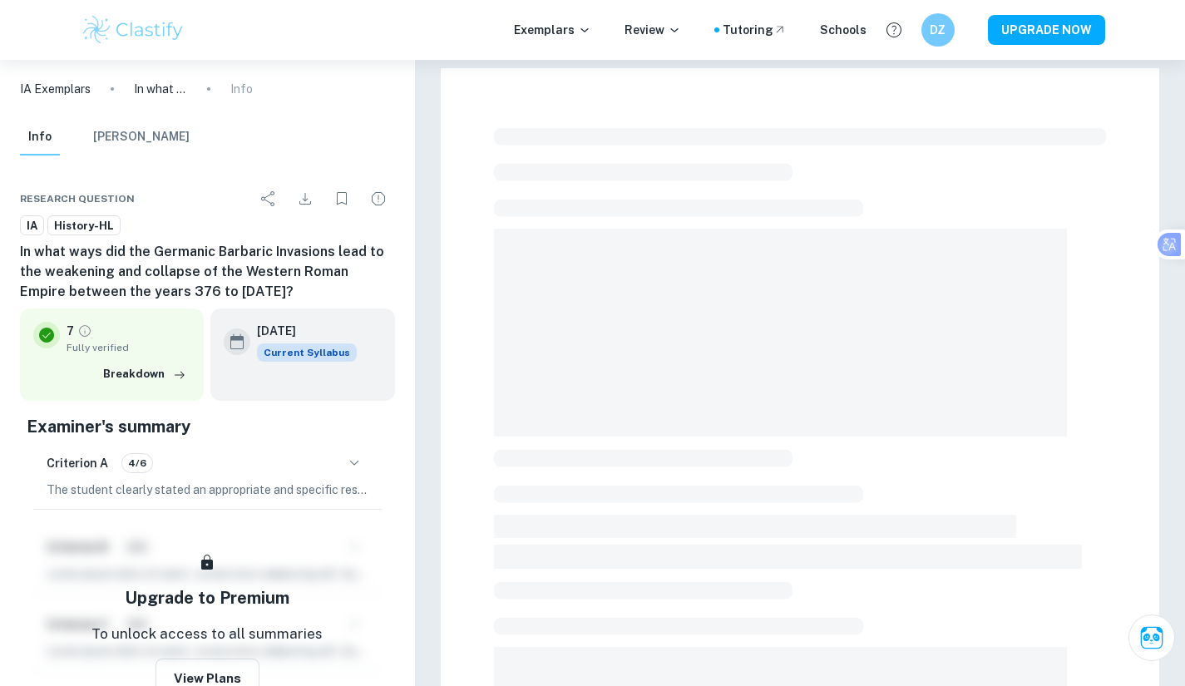
click at [153, 280] on h6 "In what ways did the Germanic Barbaric Invasions lead to the weakening and coll…" at bounding box center [207, 272] width 375 height 60
click at [88, 87] on p "IA Exemplars" at bounding box center [55, 89] width 71 height 18
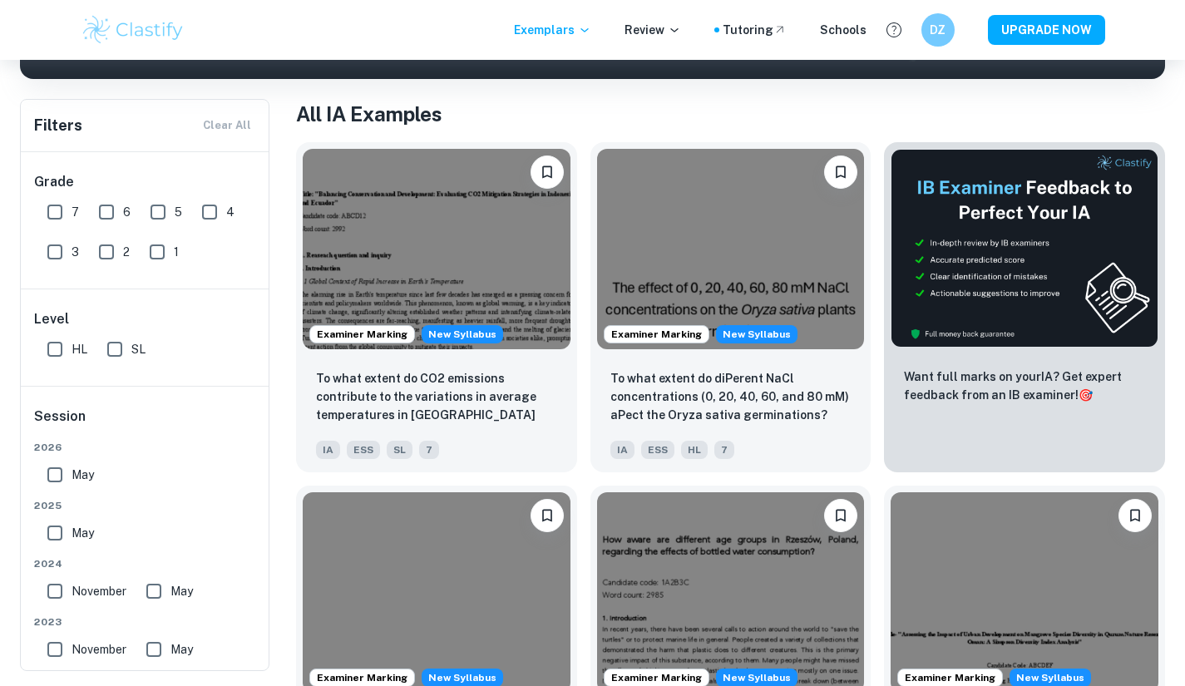
scroll to position [143, 0]
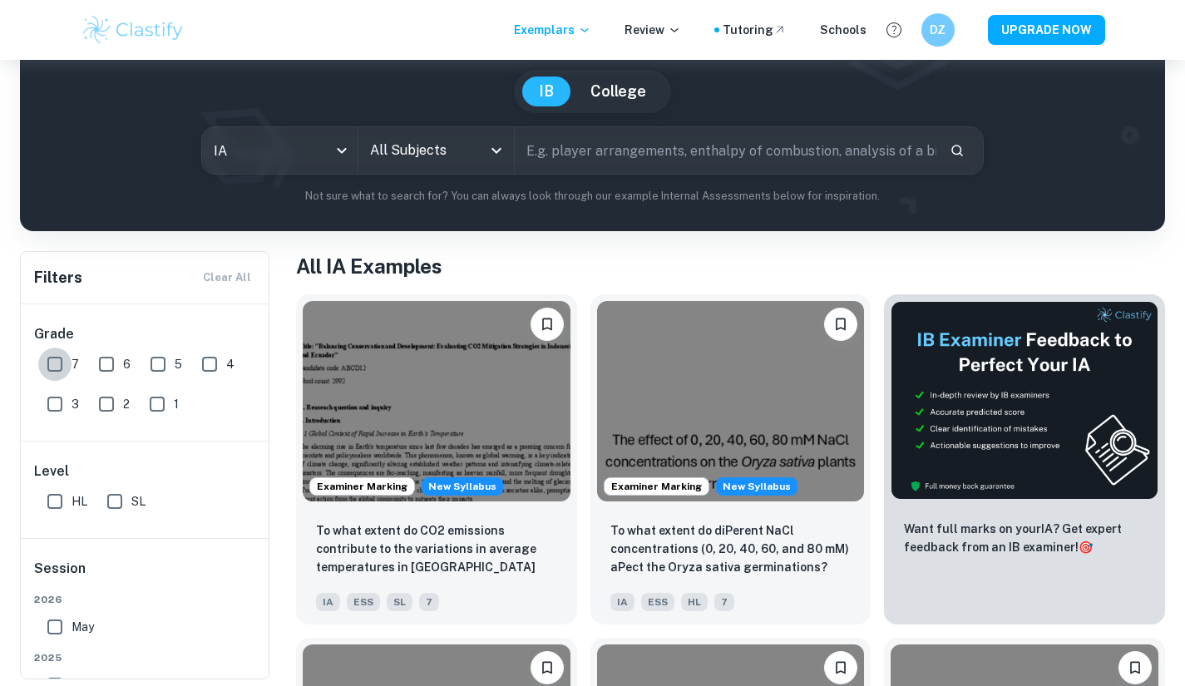
click at [62, 358] on input "7" at bounding box center [54, 364] width 33 height 33
checkbox input "true"
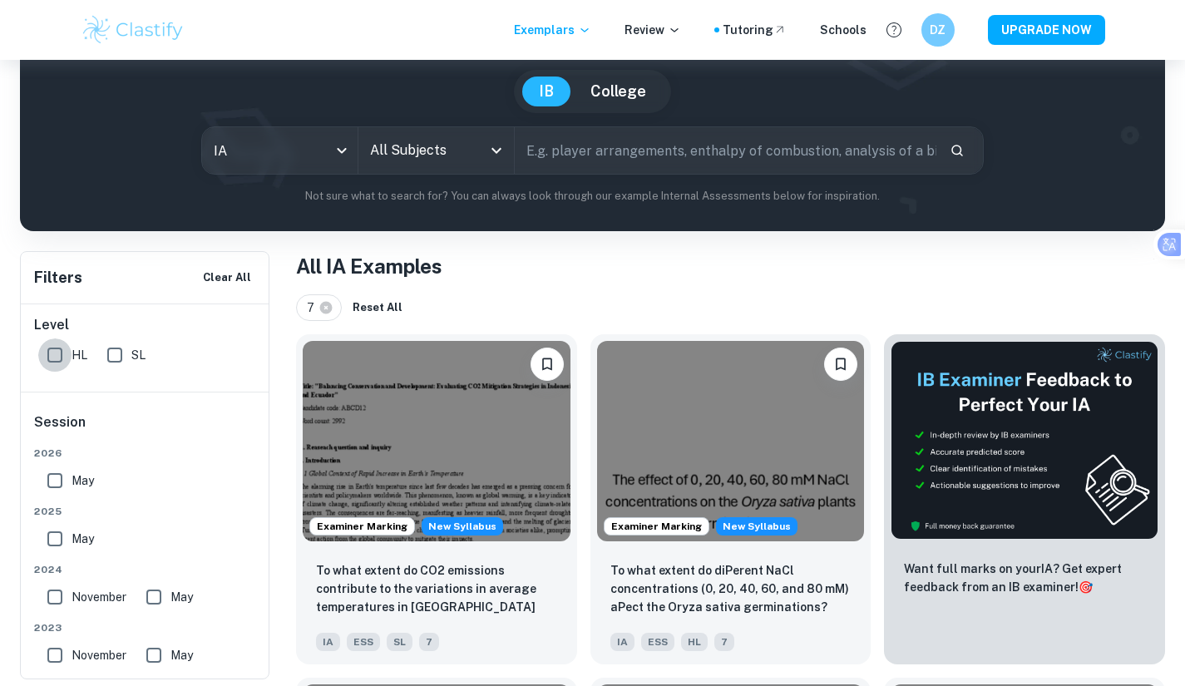
click at [57, 351] on input "HL" at bounding box center [54, 354] width 33 height 33
checkbox input "true"
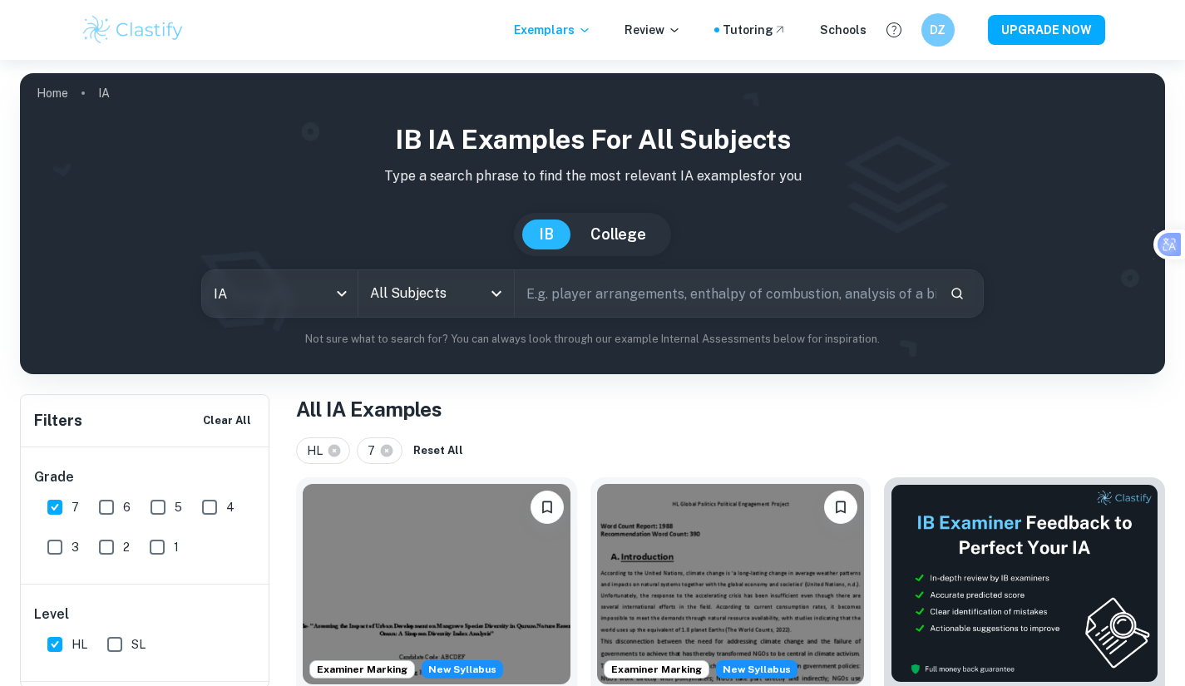
scroll to position [10, 0]
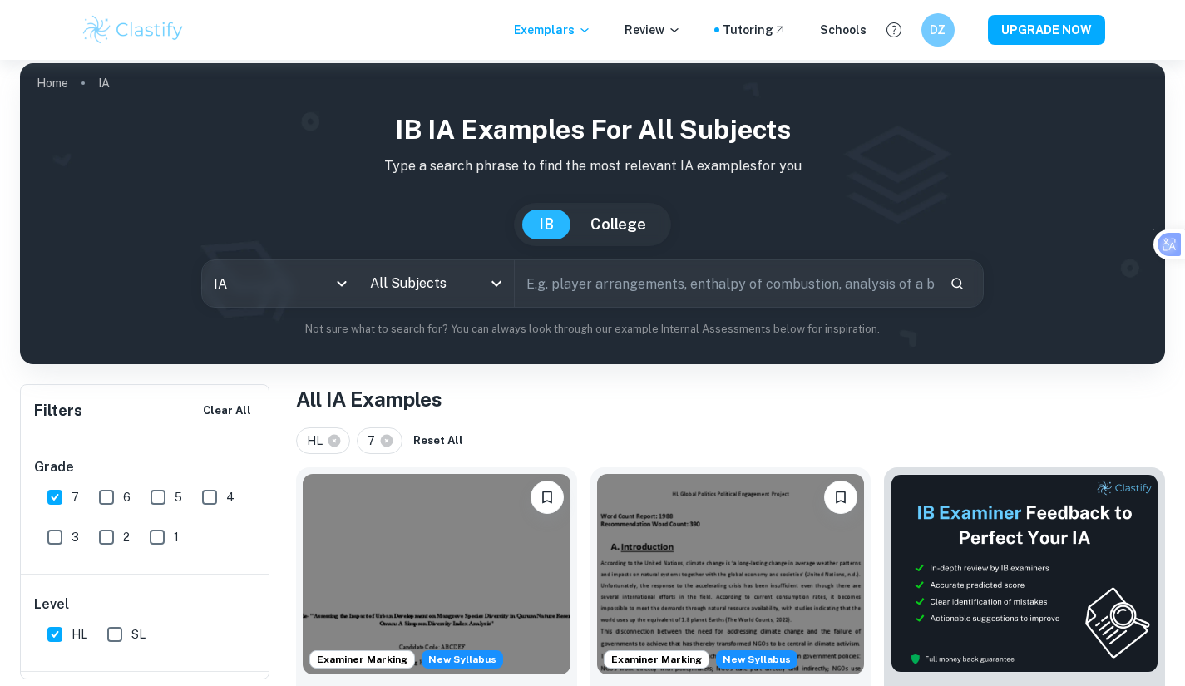
click at [486, 293] on div at bounding box center [496, 283] width 22 height 23
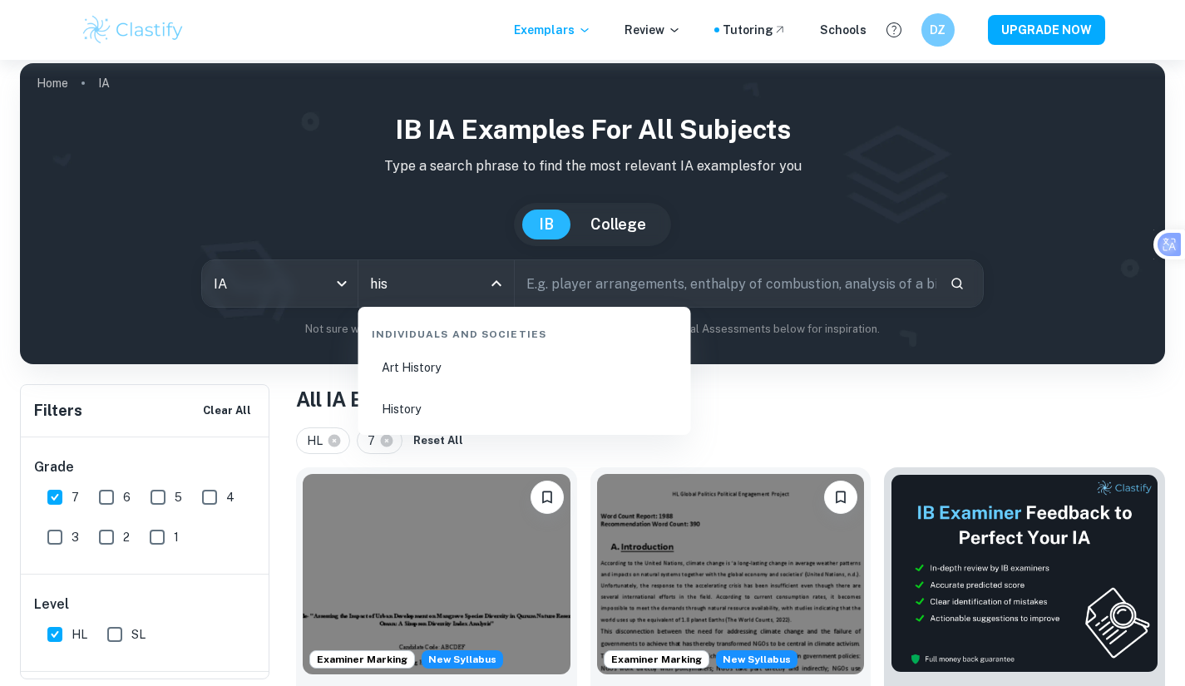
click at [412, 414] on li "History" at bounding box center [524, 409] width 319 height 38
type input "History"
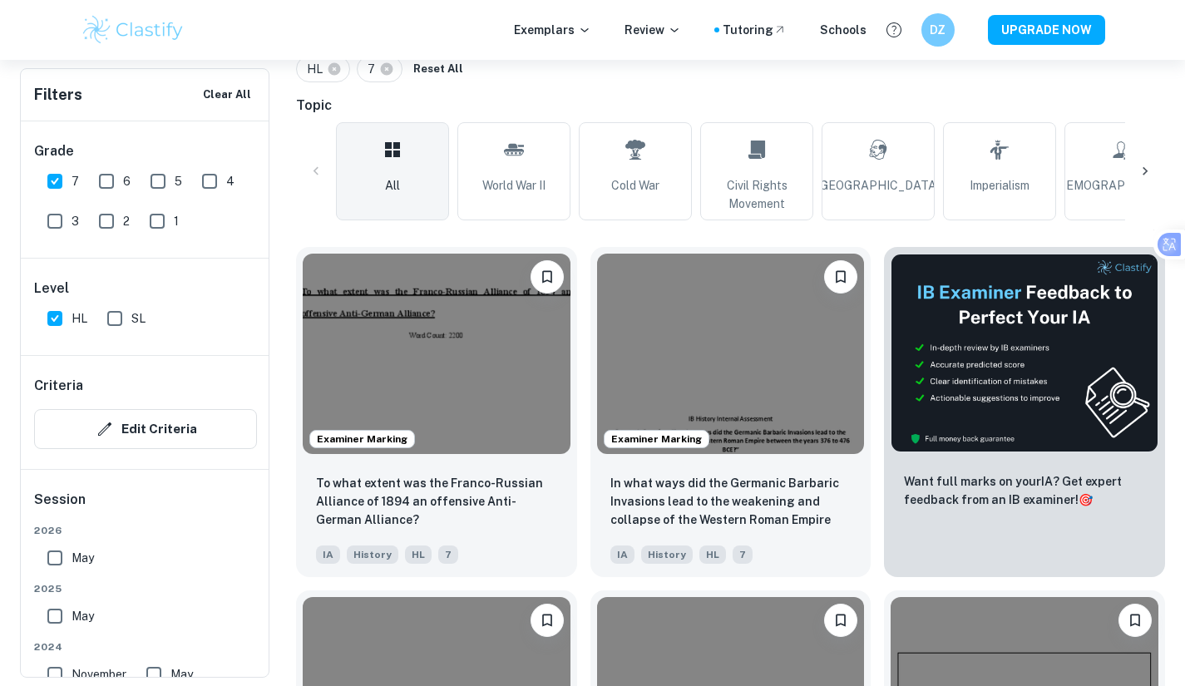
scroll to position [440, 0]
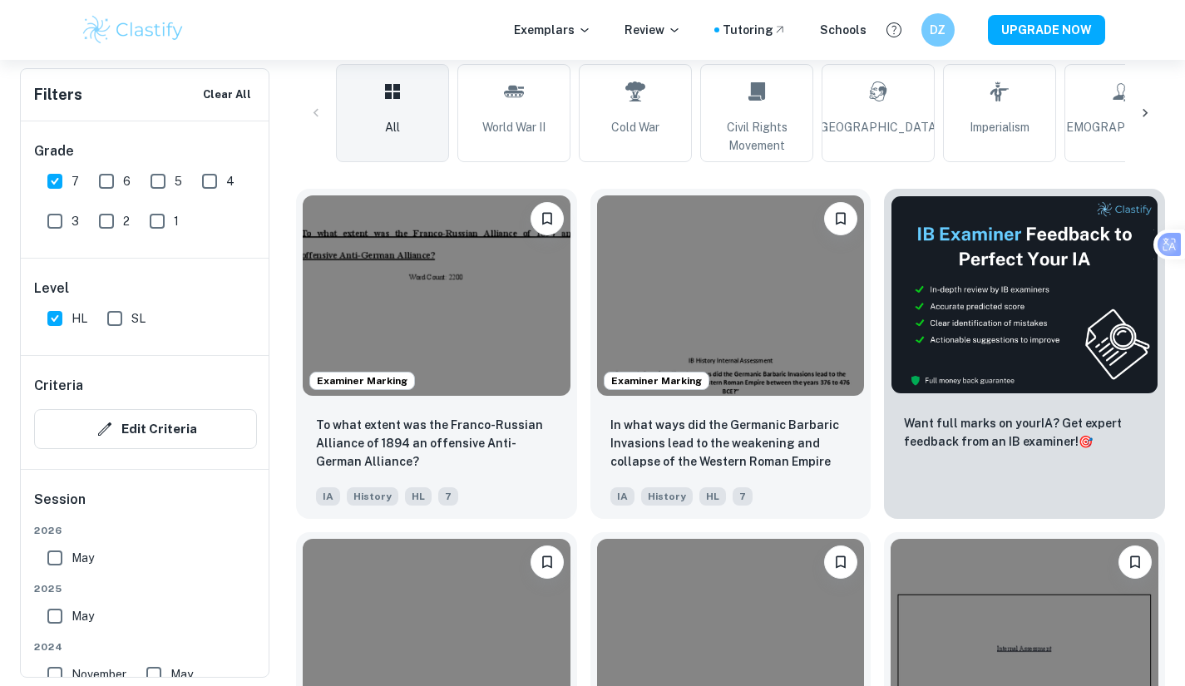
click at [458, 412] on div "To what extent was the Franco-Russian Alliance of 1894 an offensive Anti-German…" at bounding box center [436, 460] width 281 height 116
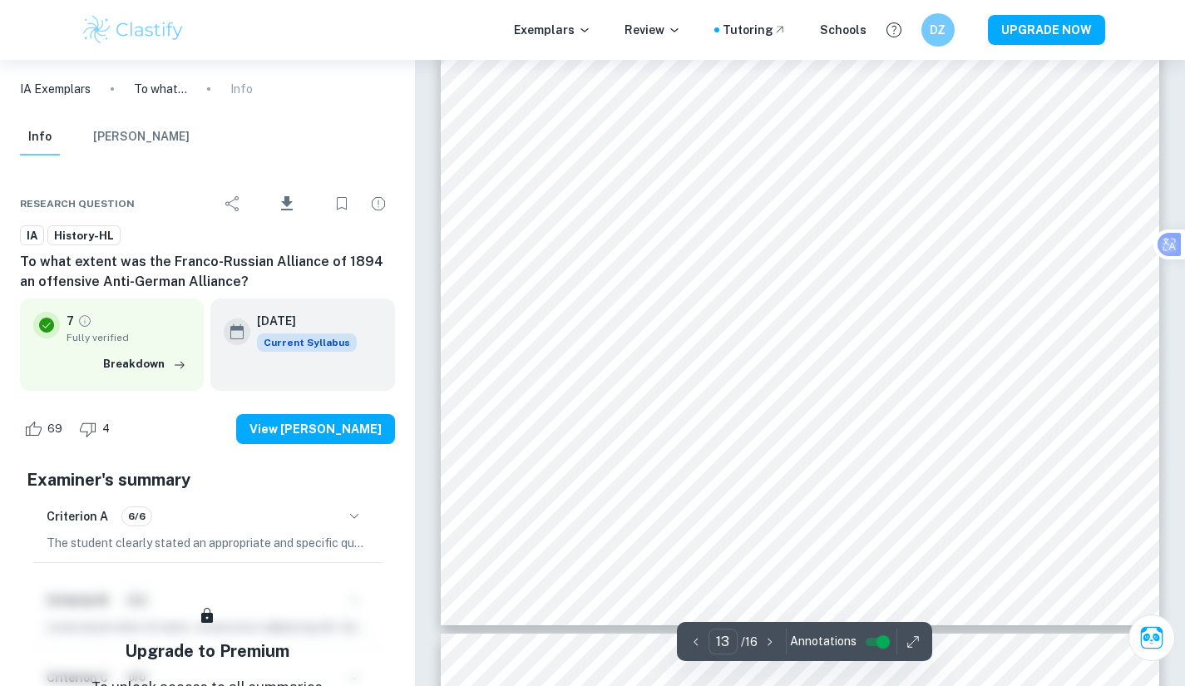
scroll to position [13084, 0]
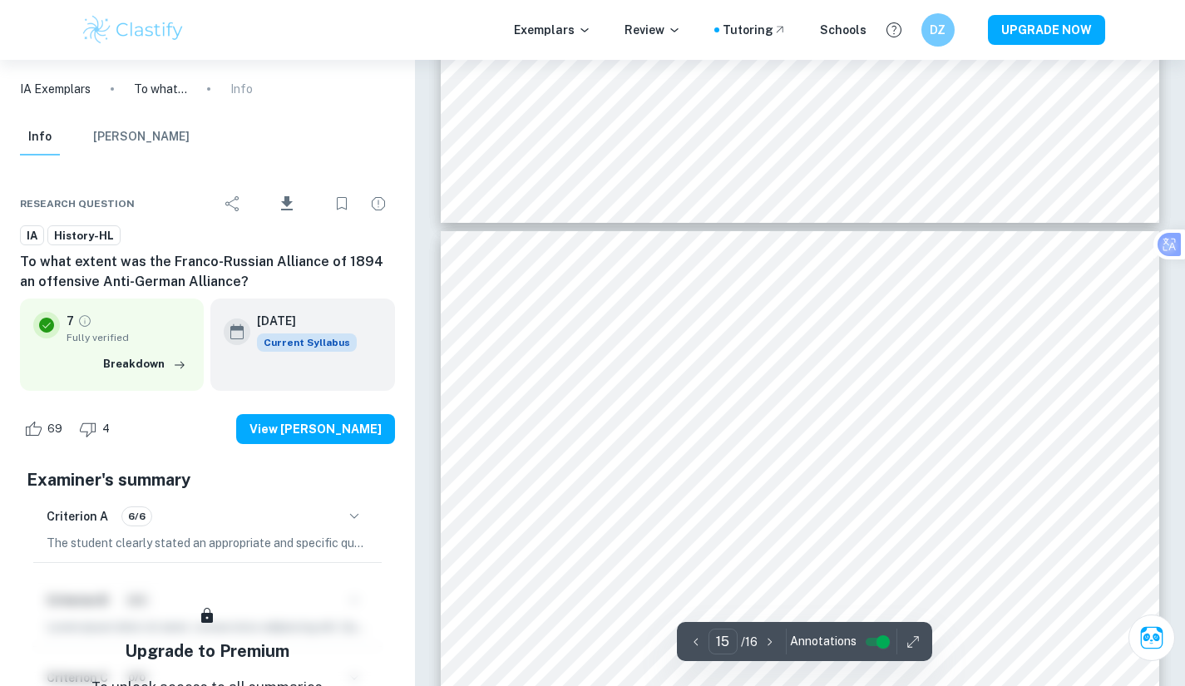
type input "16"
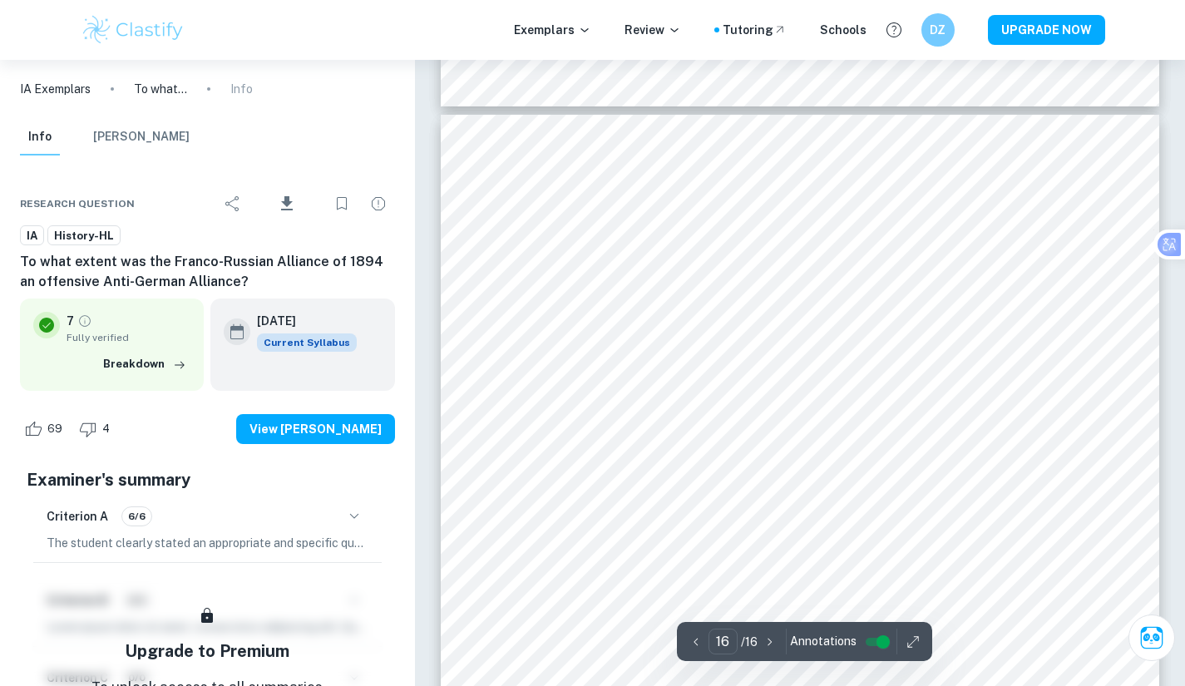
scroll to position [15764, 0]
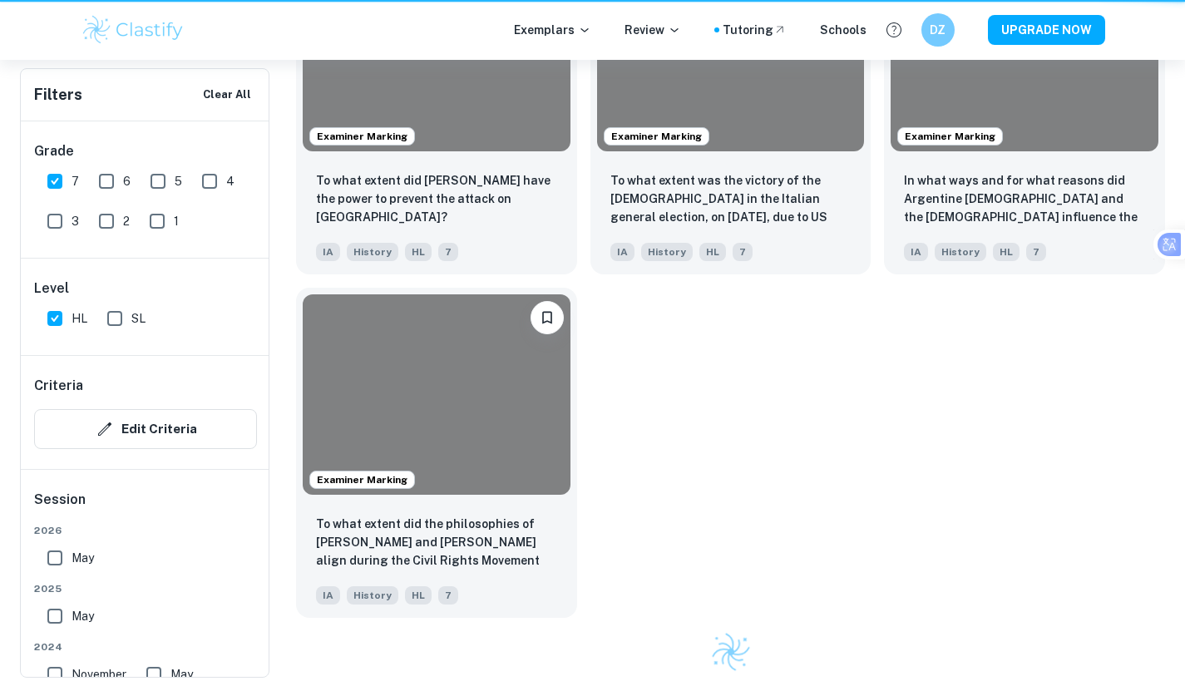
scroll to position [440, 0]
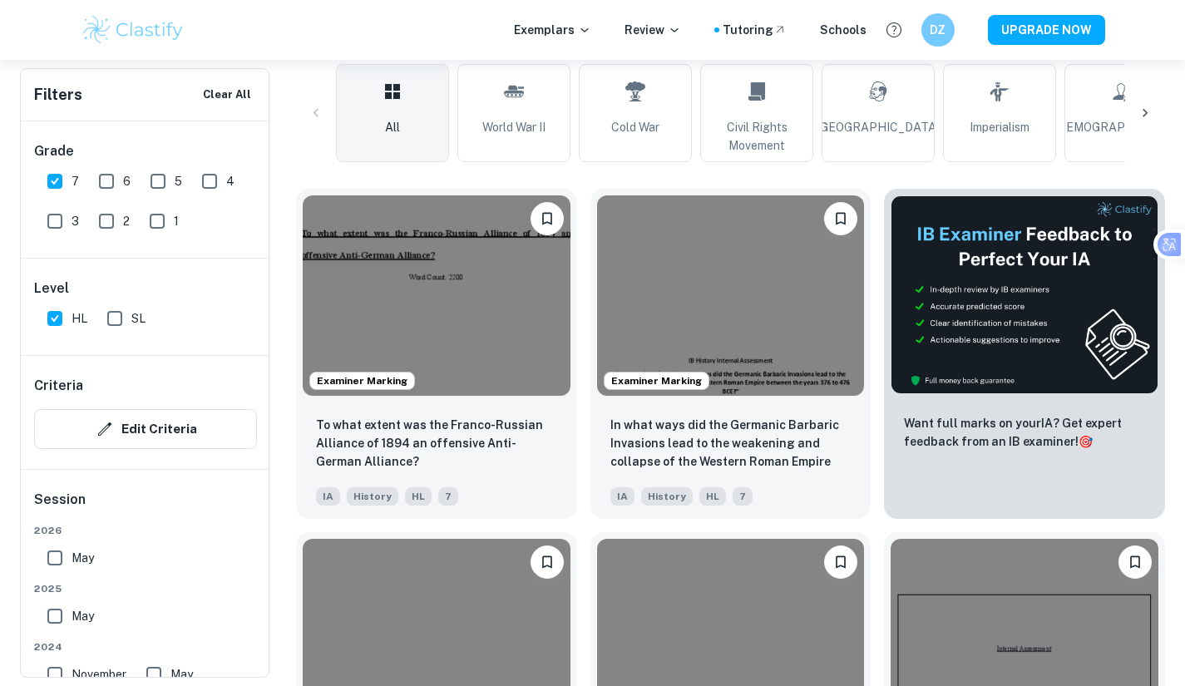
click at [512, 409] on div "To what extent was the Franco-Russian Alliance of 1894 an offensive Anti-German…" at bounding box center [436, 460] width 281 height 116
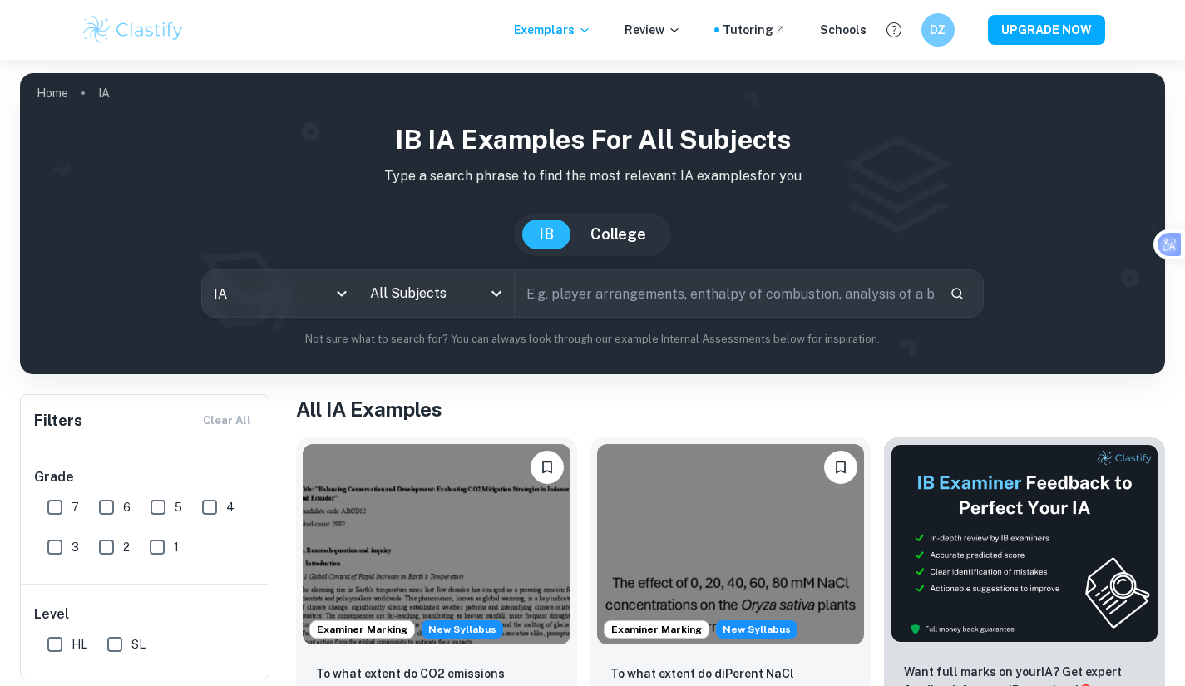
click at [417, 298] on input "All Subjects" at bounding box center [424, 294] width 116 height 32
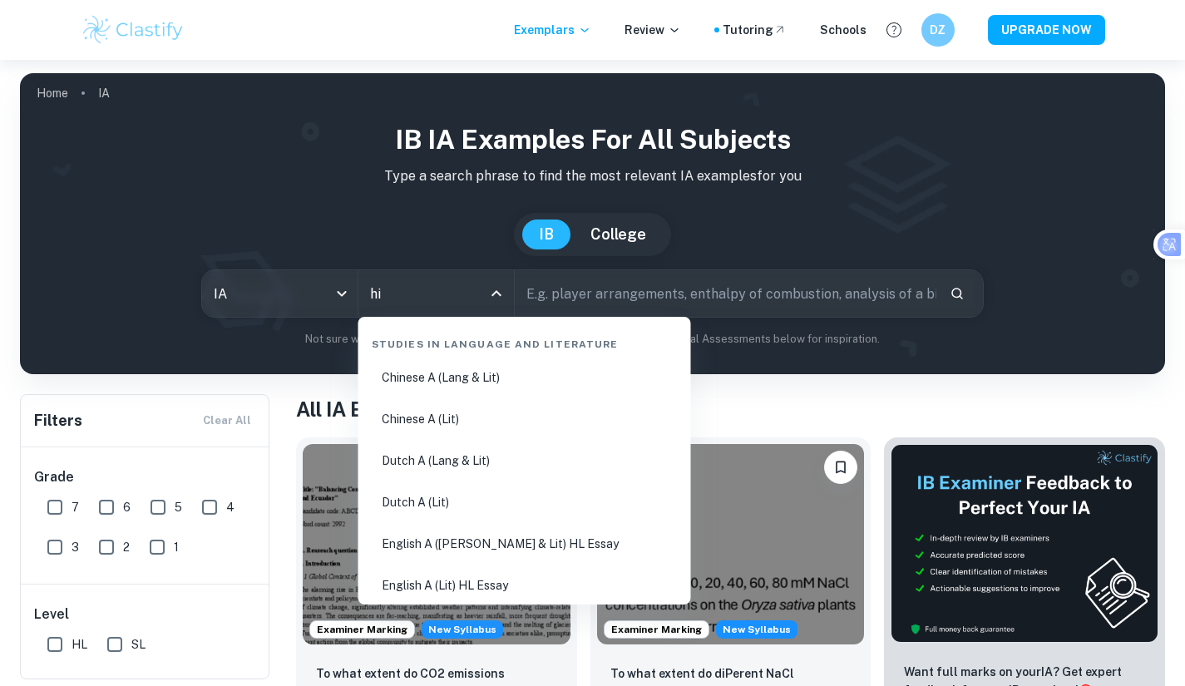
type input "his"
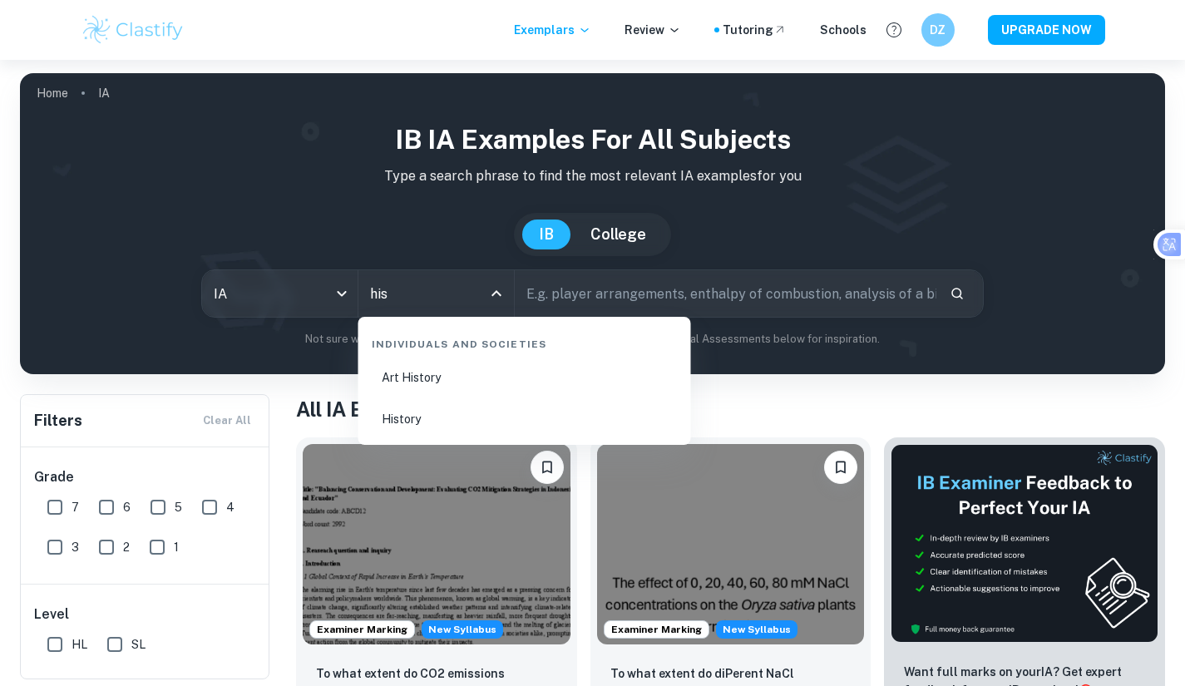
click at [425, 422] on li "History" at bounding box center [524, 419] width 319 height 38
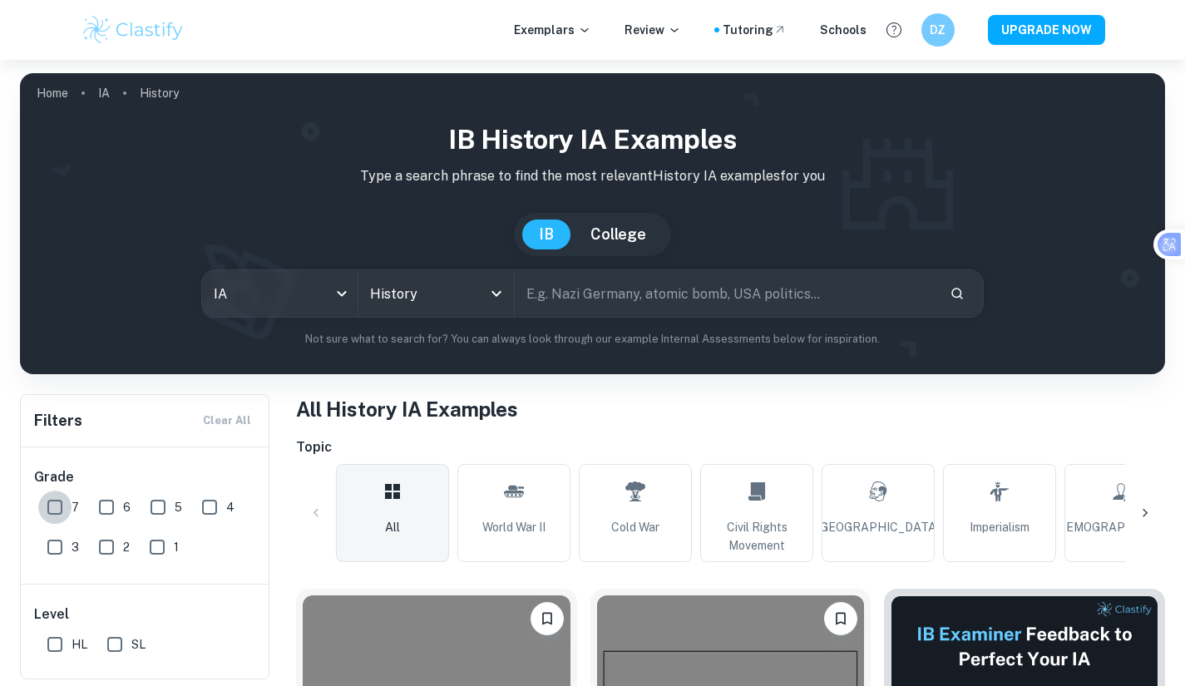
click at [57, 514] on input "7" at bounding box center [54, 507] width 33 height 33
checkbox input "true"
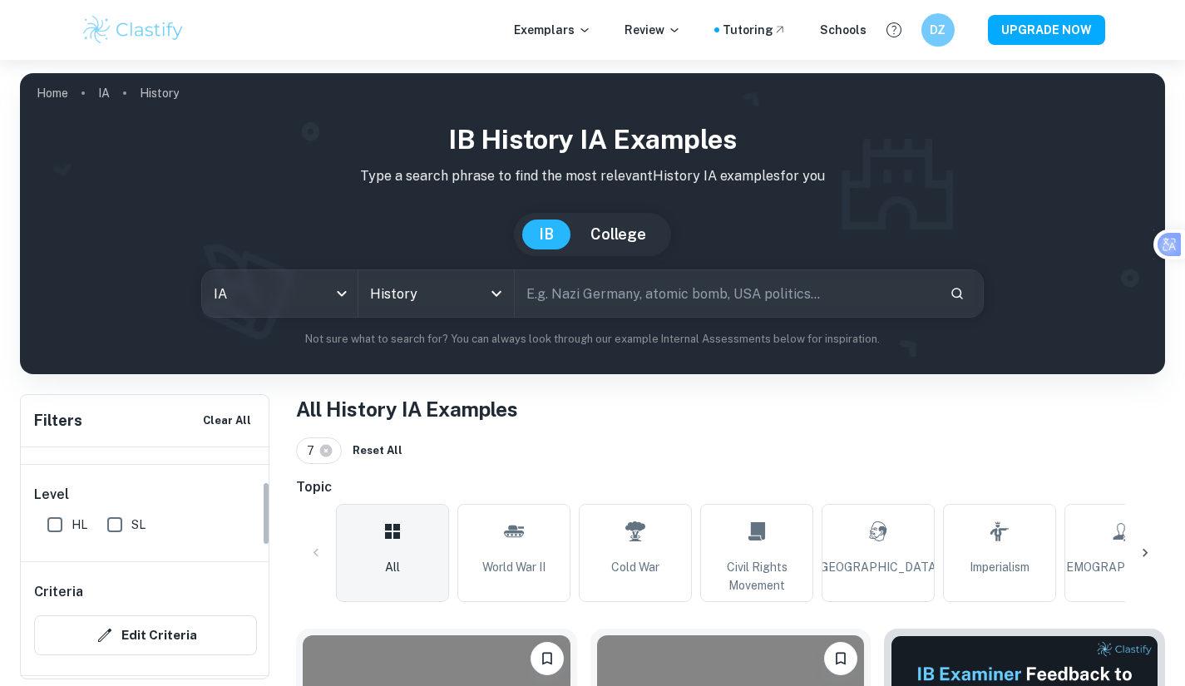
scroll to position [131, 0]
click at [61, 515] on input "HL" at bounding box center [54, 512] width 33 height 33
checkbox input "true"
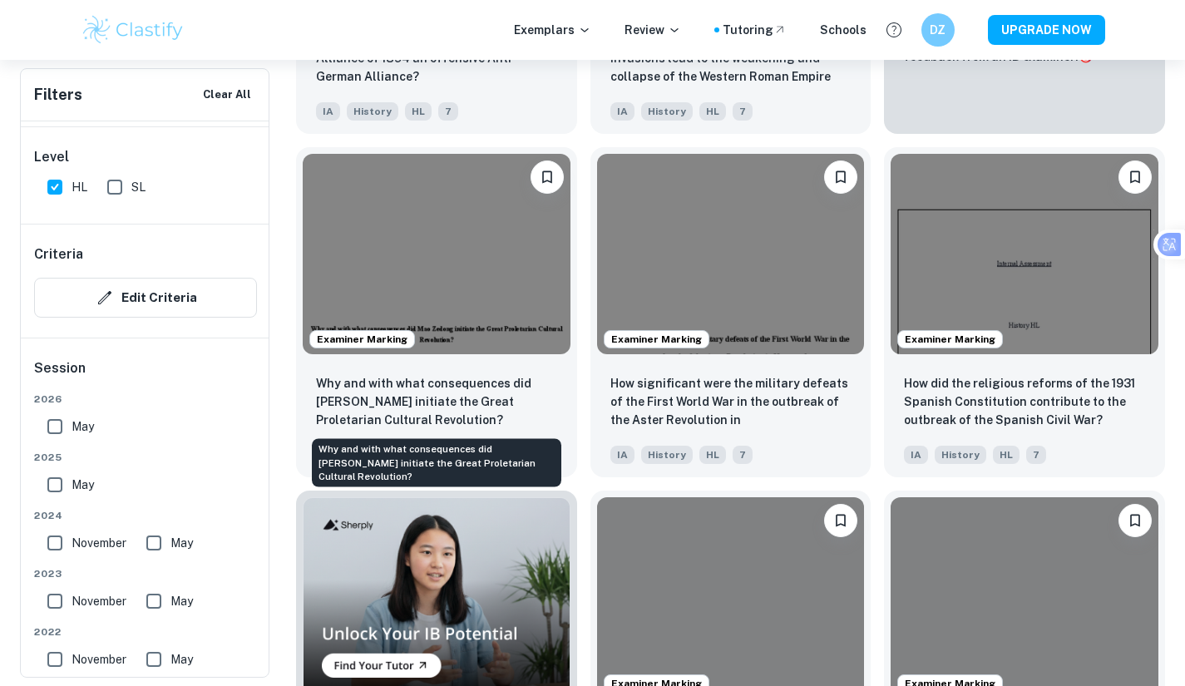
scroll to position [830, 0]
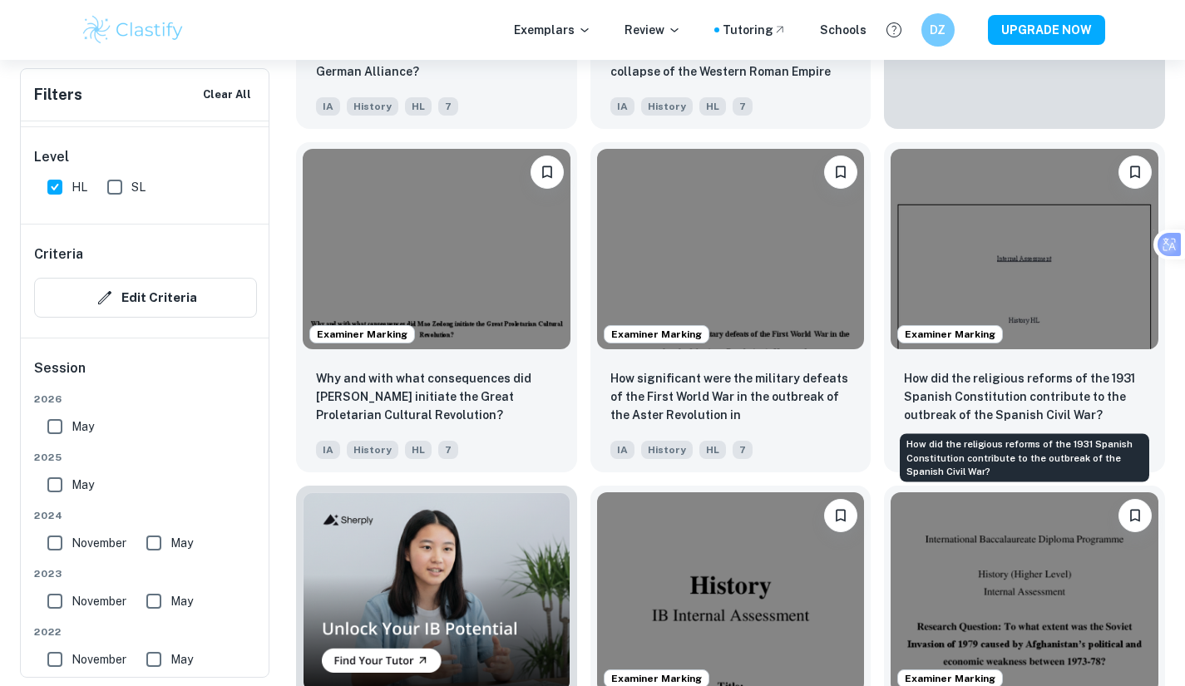
click at [1002, 382] on p "How did the religious reforms of the 1931 Spanish Constitution contribute to th…" at bounding box center [1024, 396] width 241 height 55
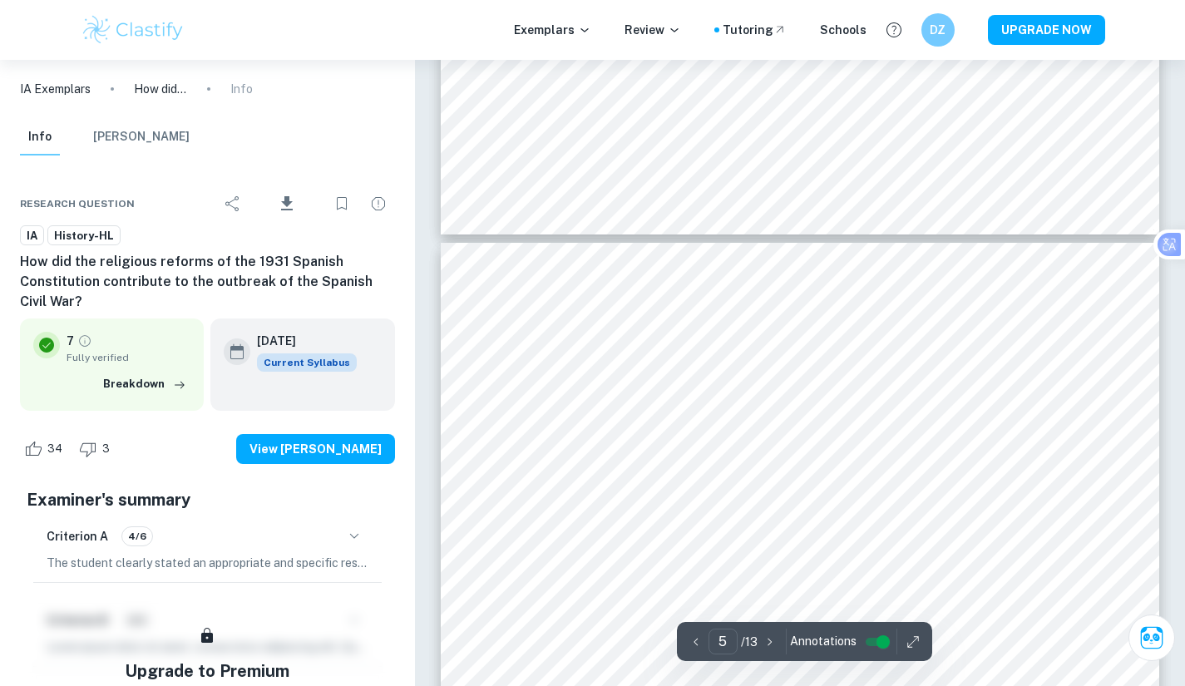
scroll to position [4965, 0]
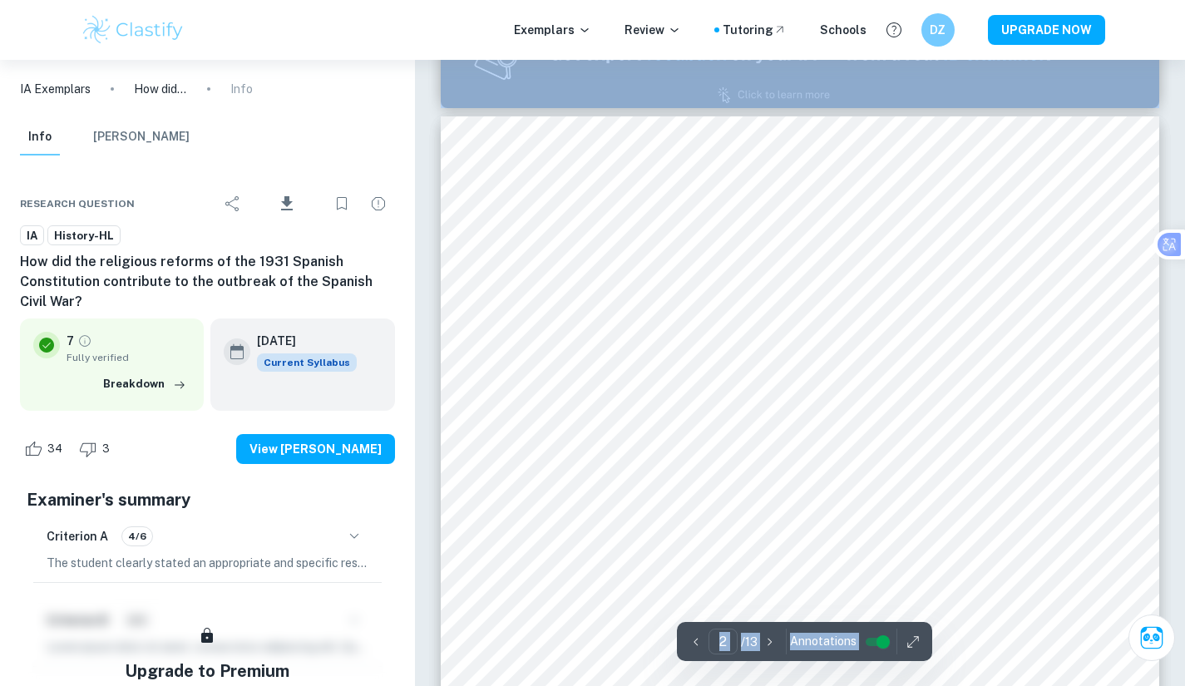
scroll to position [1119, 0]
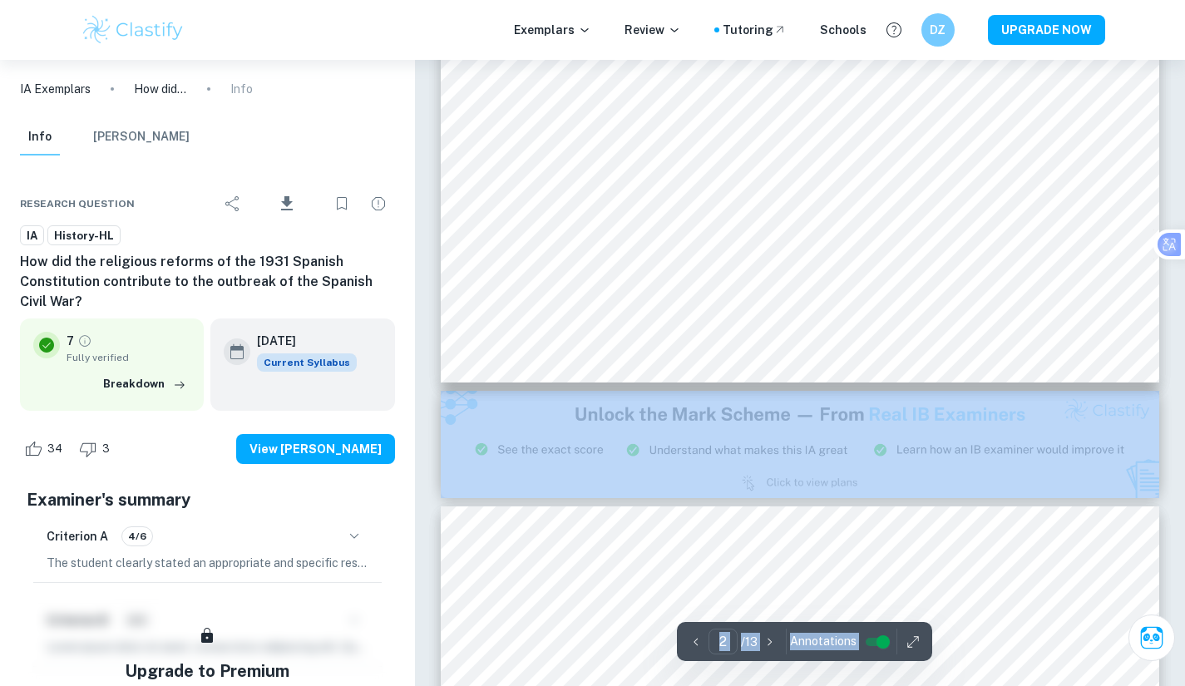
type input "3"
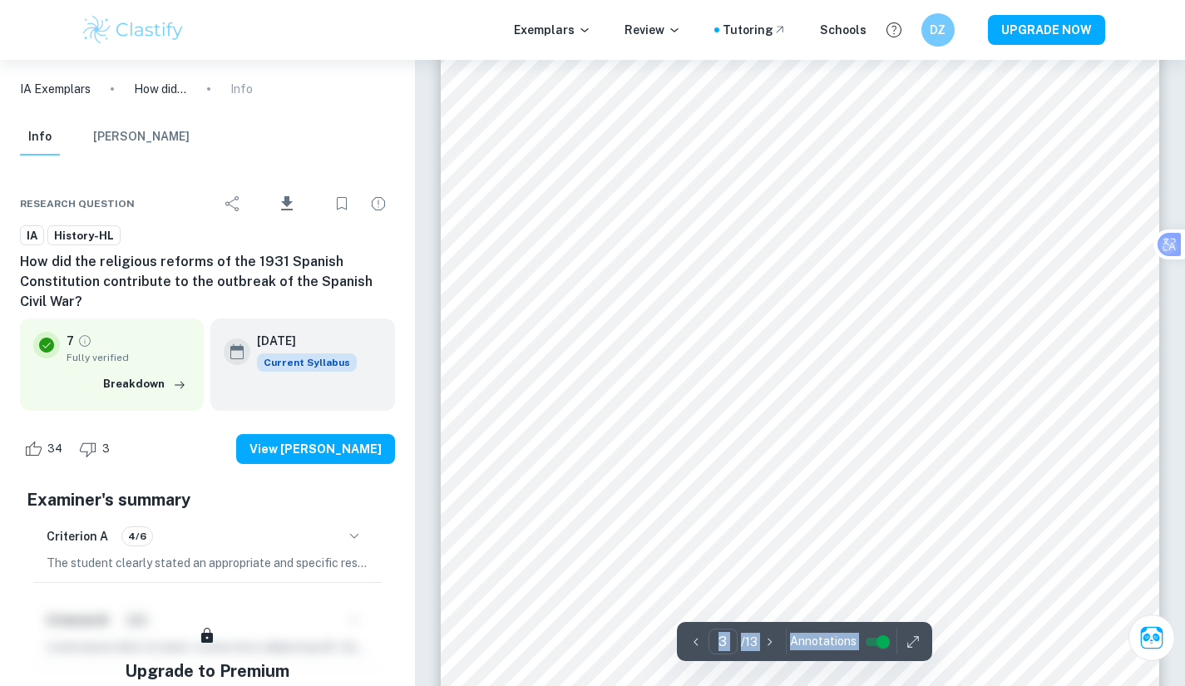
scroll to position [2694, 0]
